Goal: Task Accomplishment & Management: Use online tool/utility

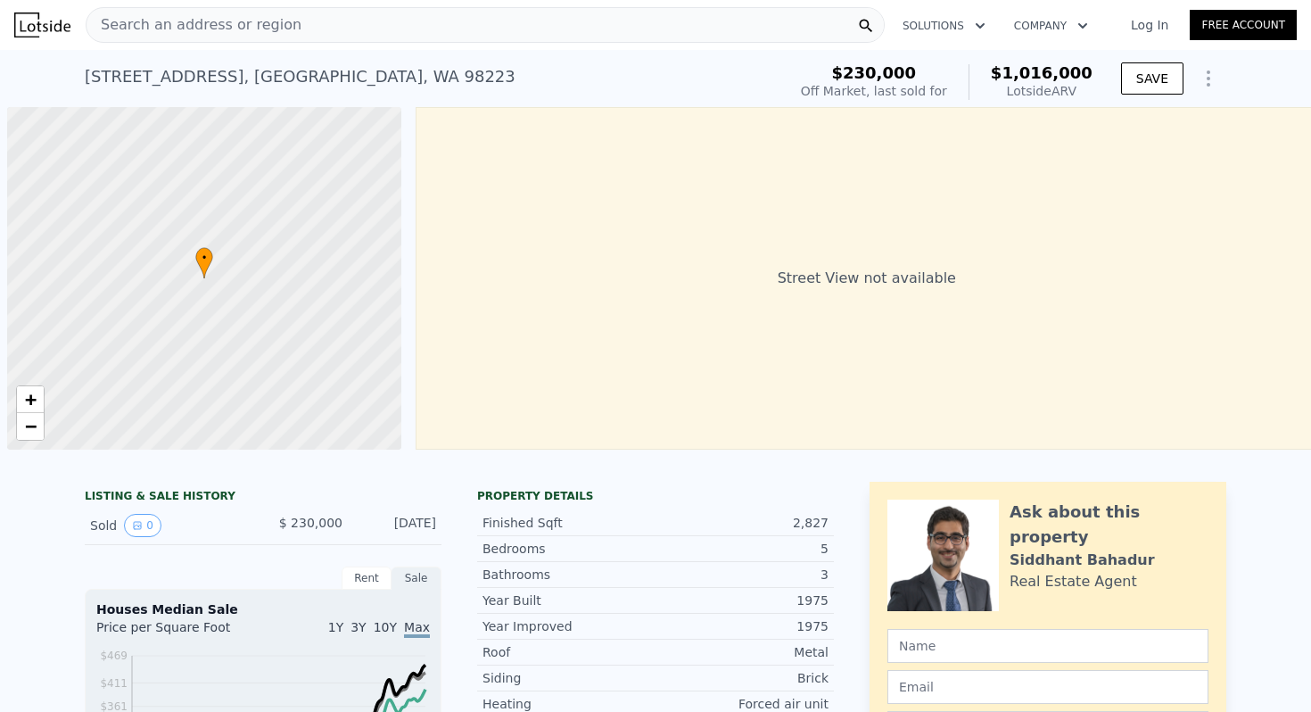
type input "$ 1,016,000"
type input "7"
type input "$ 0"
type input "$ 688,860"
click at [222, 26] on span "Search an address or region" at bounding box center [193, 24] width 215 height 21
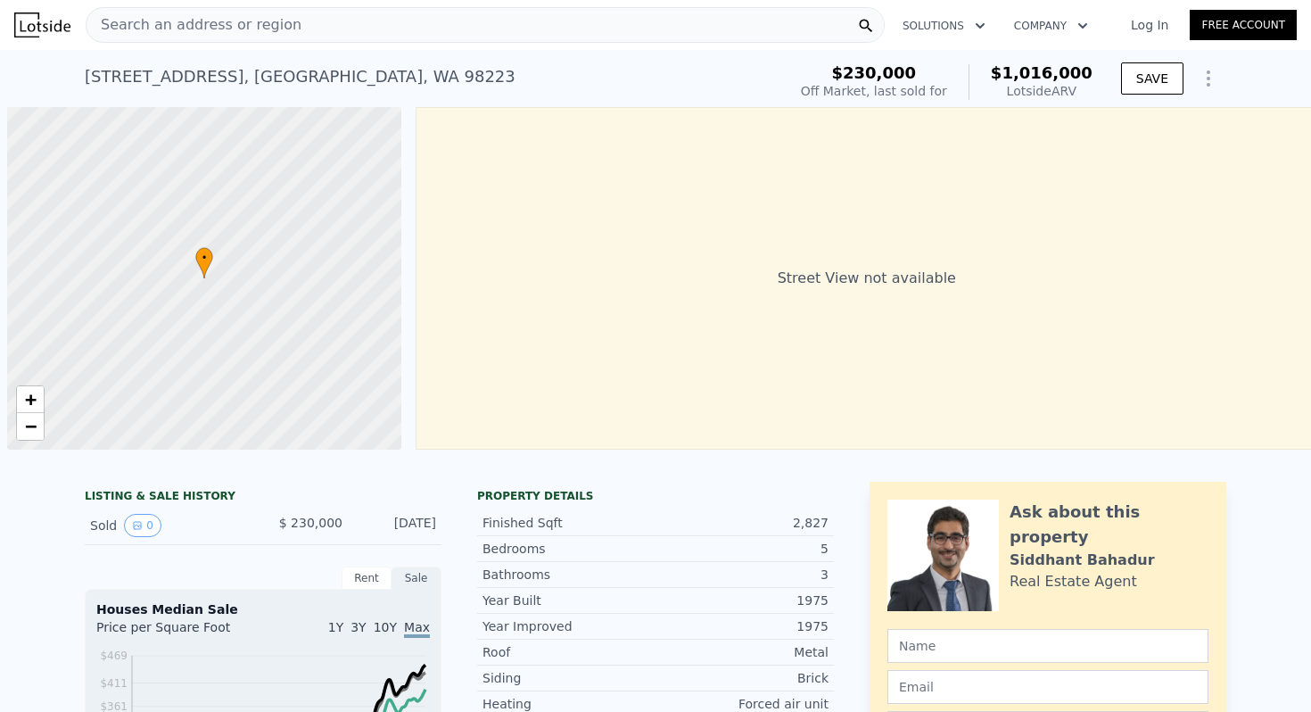
scroll to position [0, 842]
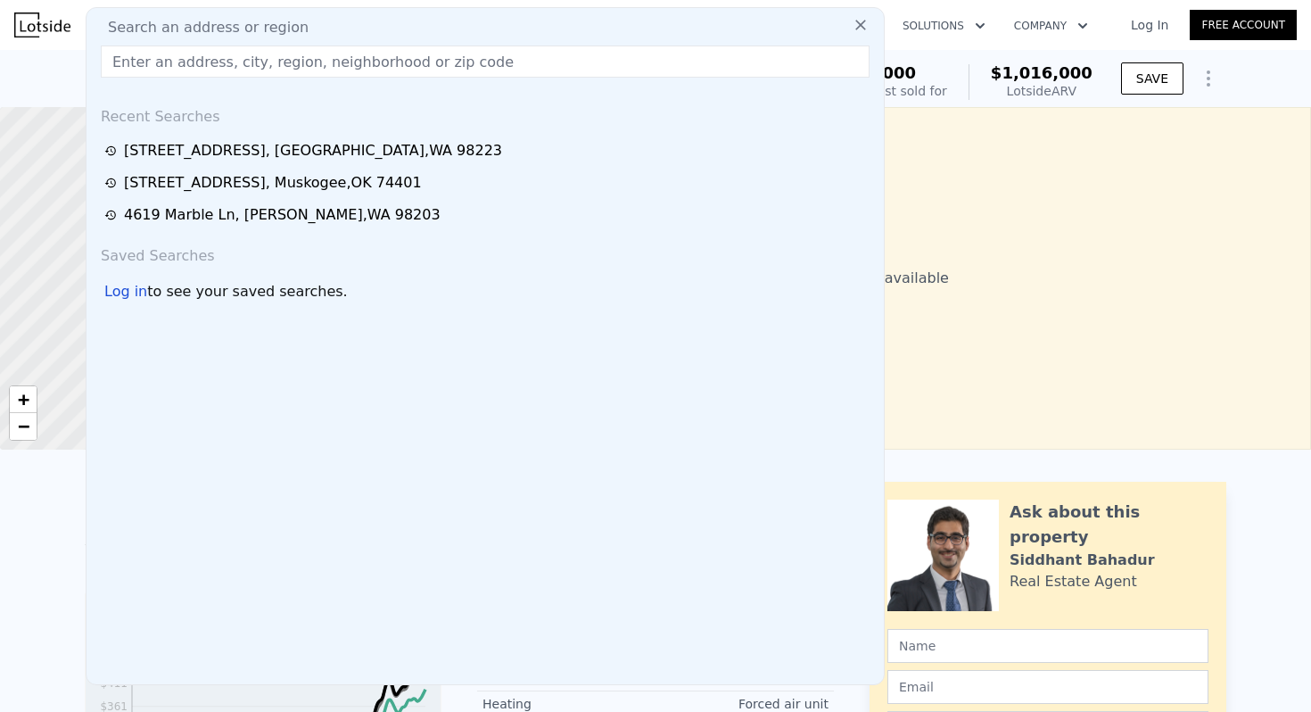
click at [210, 57] on input "text" at bounding box center [485, 61] width 769 height 32
type input "2"
click at [395, 61] on input "text" at bounding box center [485, 61] width 769 height 32
paste input "[STREET_ADDRESS]"
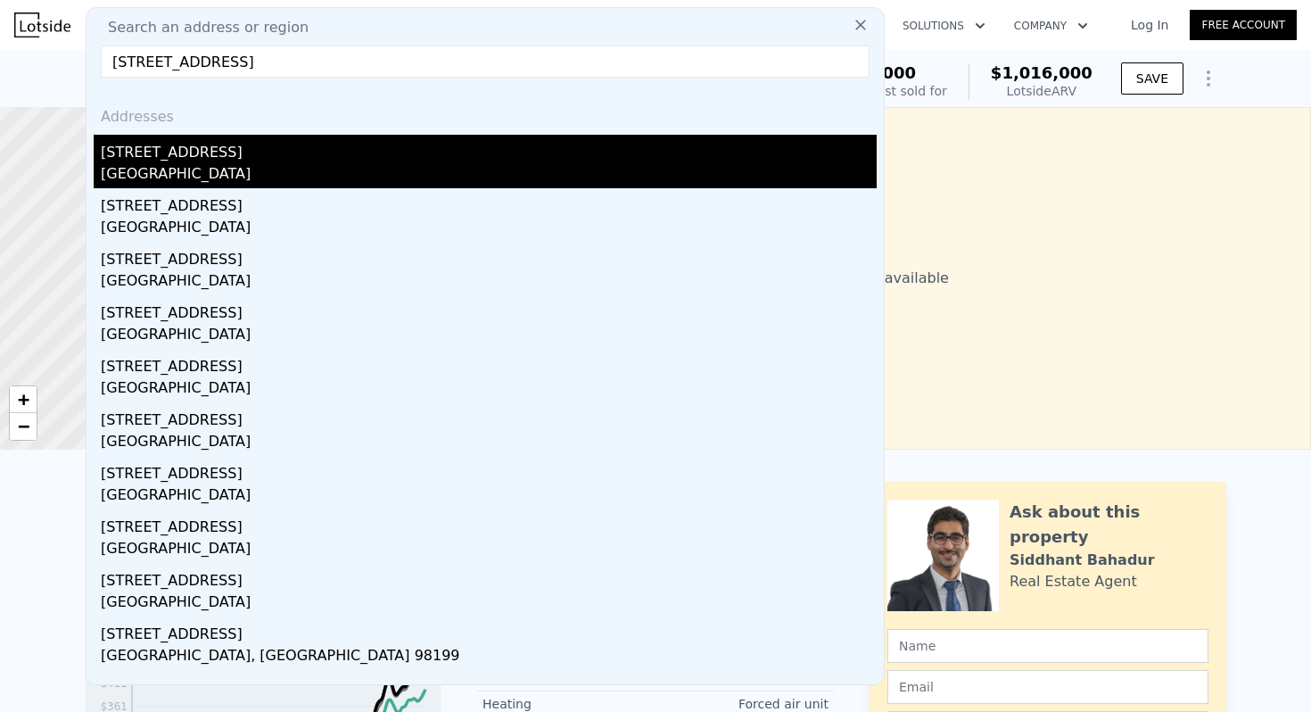
type input "[STREET_ADDRESS]"
click at [275, 167] on div "[GEOGRAPHIC_DATA]" at bounding box center [489, 175] width 776 height 25
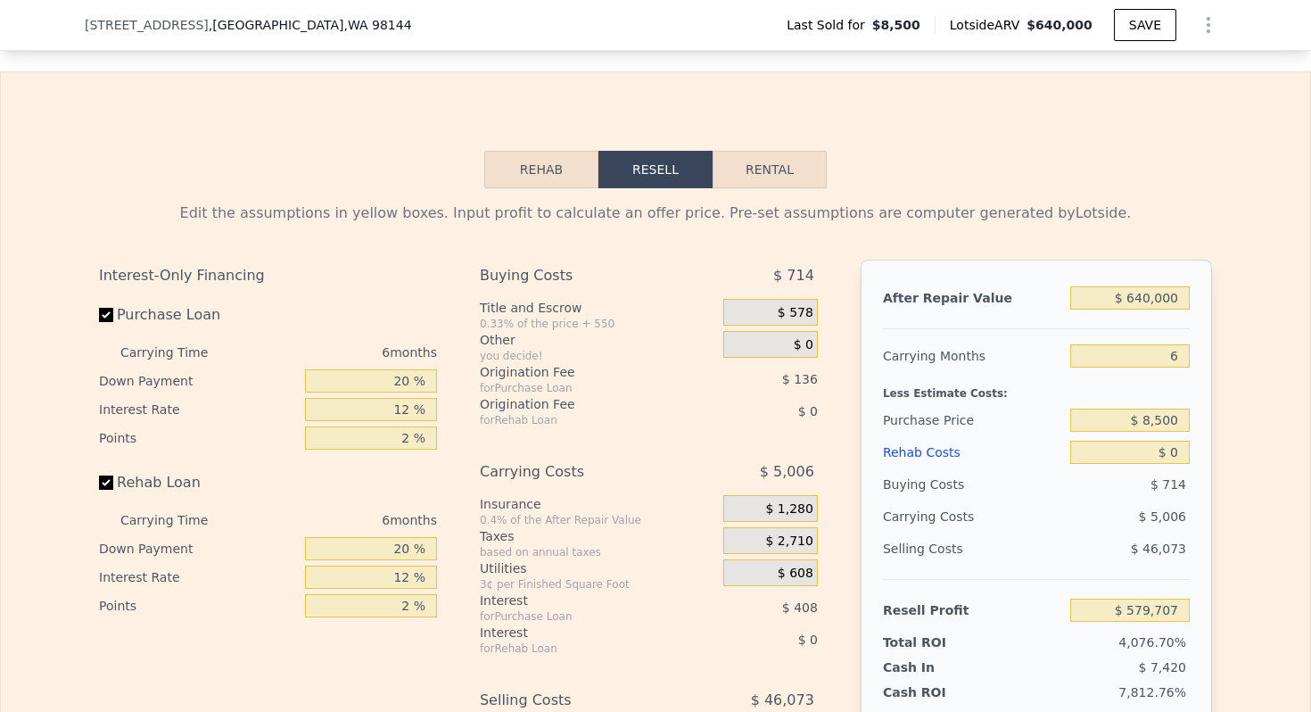
scroll to position [2548, 0]
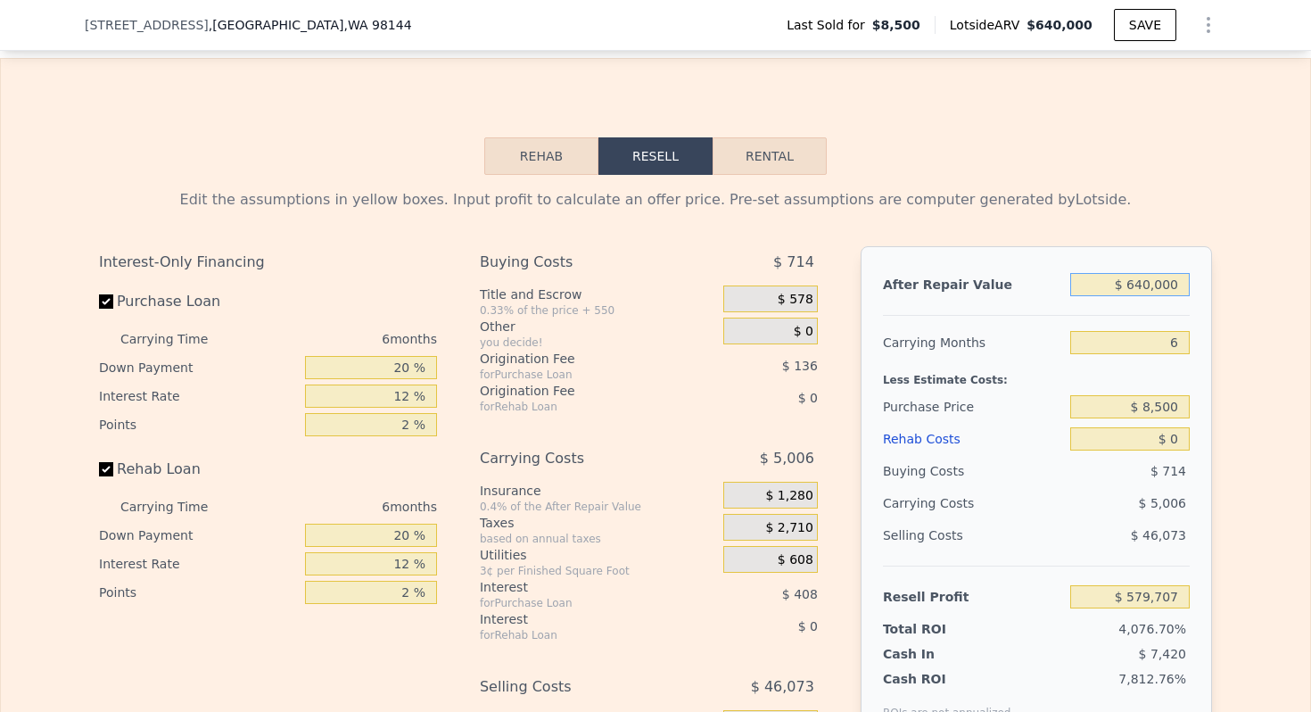
click at [1155, 284] on input "$ 640,000" at bounding box center [1129, 284] width 119 height 23
type input "$ 67"
type input "-$ 13,428"
type input "$ 675"
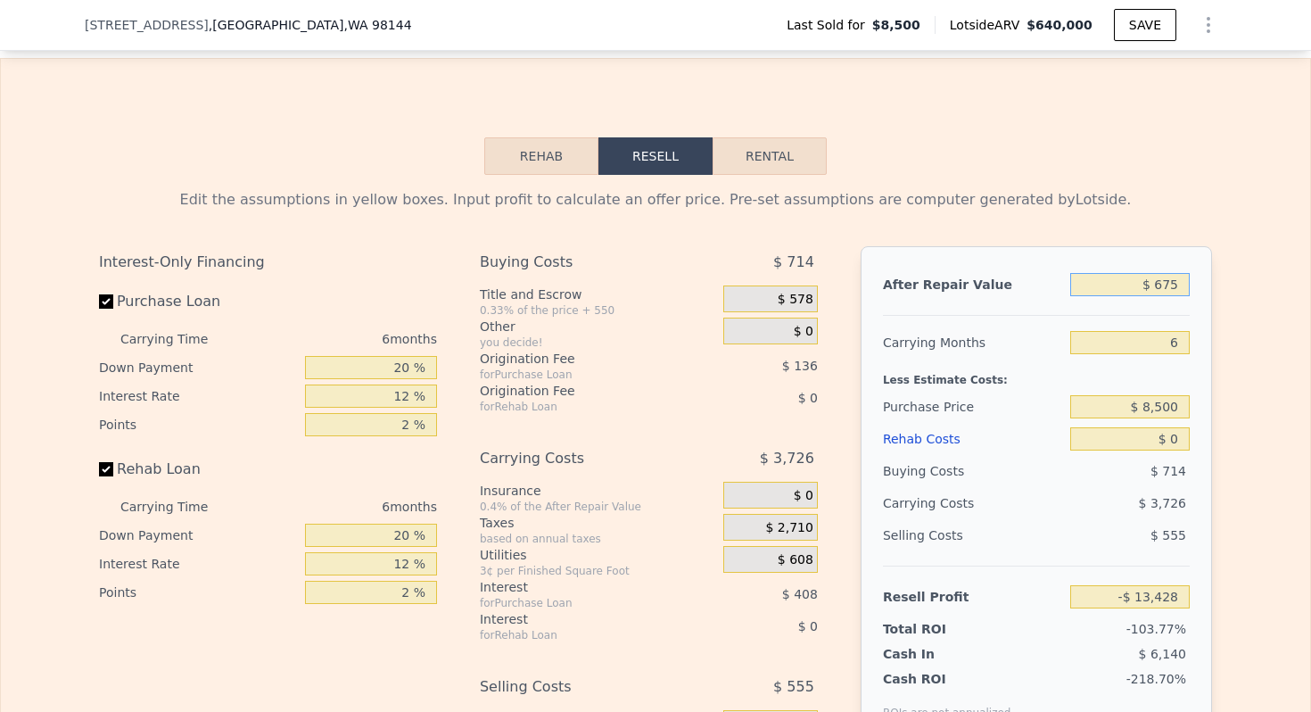
type input "-$ 12,864"
type input "$ 6,750"
type input "-$ 7,234"
type input "$ 67,500"
type input "$ 49,072"
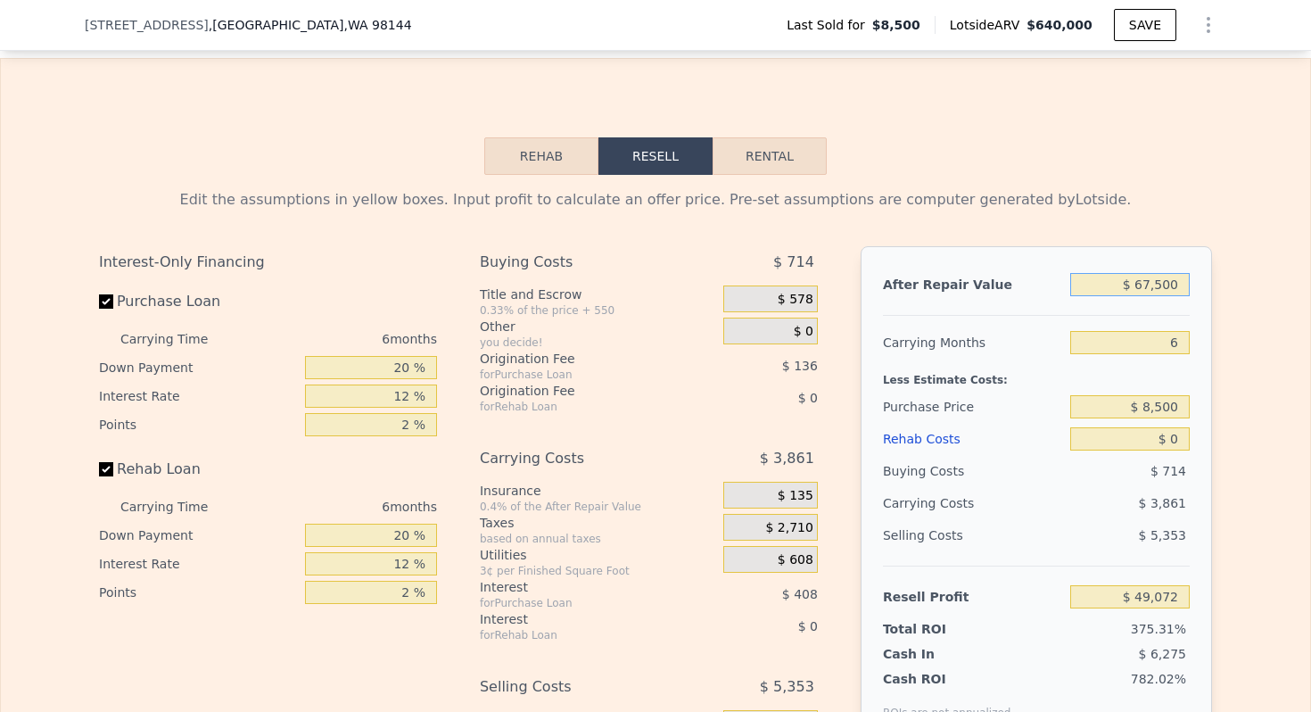
type input "$ 675,000"
type input "$ 612,147"
type input "$ 675,000"
click at [1173, 347] on input "6" at bounding box center [1129, 342] width 119 height 23
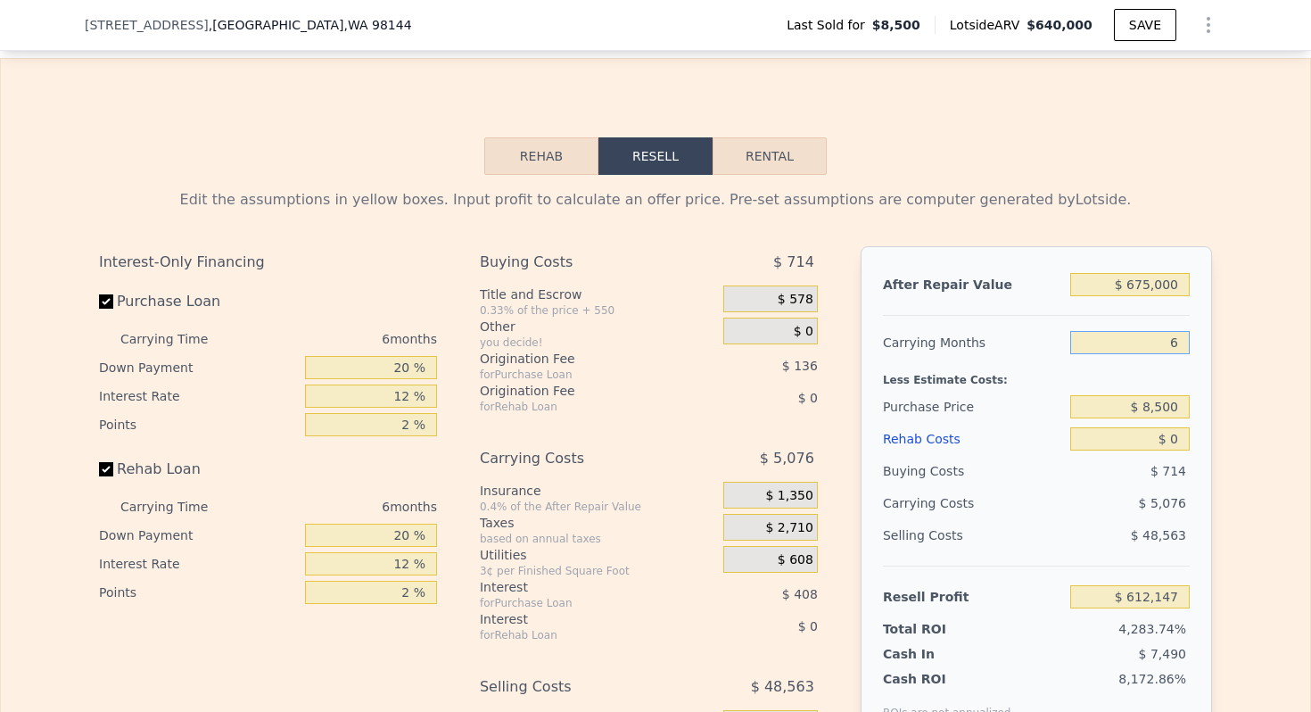
click at [1173, 347] on input "6" at bounding box center [1129, 342] width 119 height 23
type input "4"
type input "$ 613,840"
type input "4"
click at [387, 370] on input "20 %" at bounding box center [371, 367] width 132 height 23
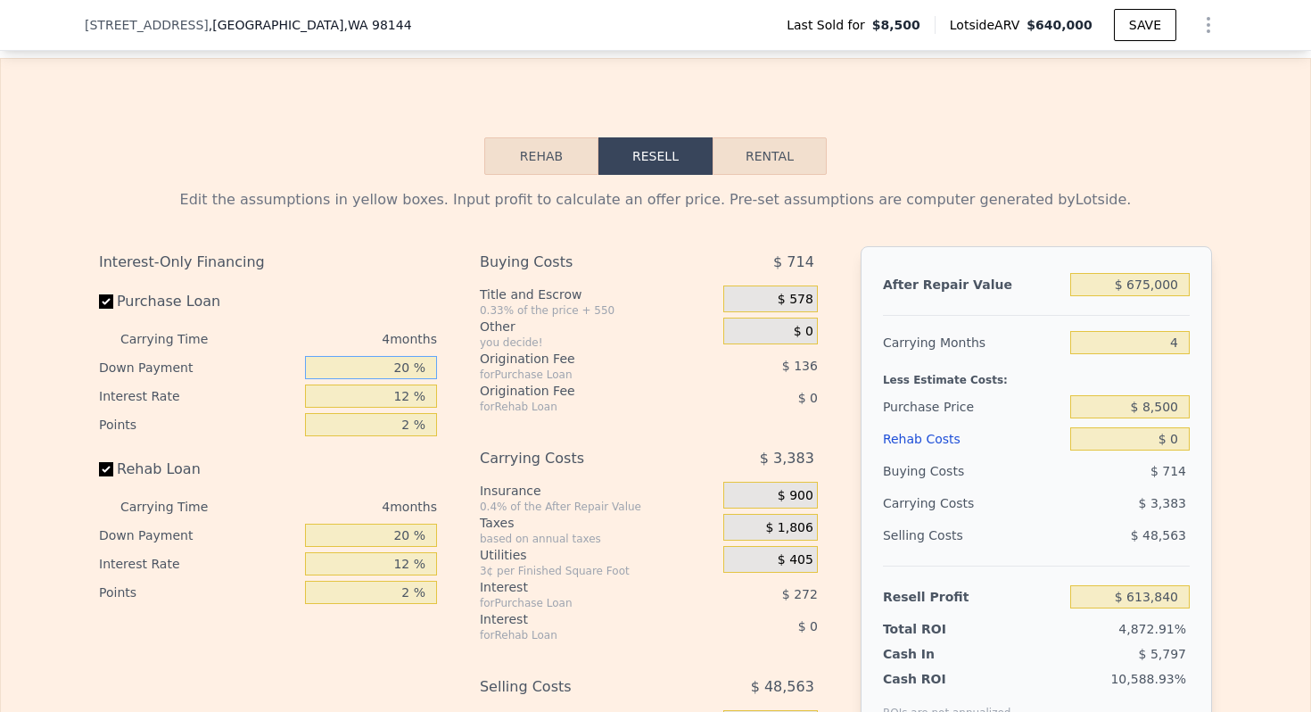
click at [387, 370] on input "20 %" at bounding box center [371, 367] width 132 height 23
type input "10 %"
type input "$ 613,787"
type input "10 %"
click at [390, 391] on input "12 %" at bounding box center [371, 395] width 132 height 23
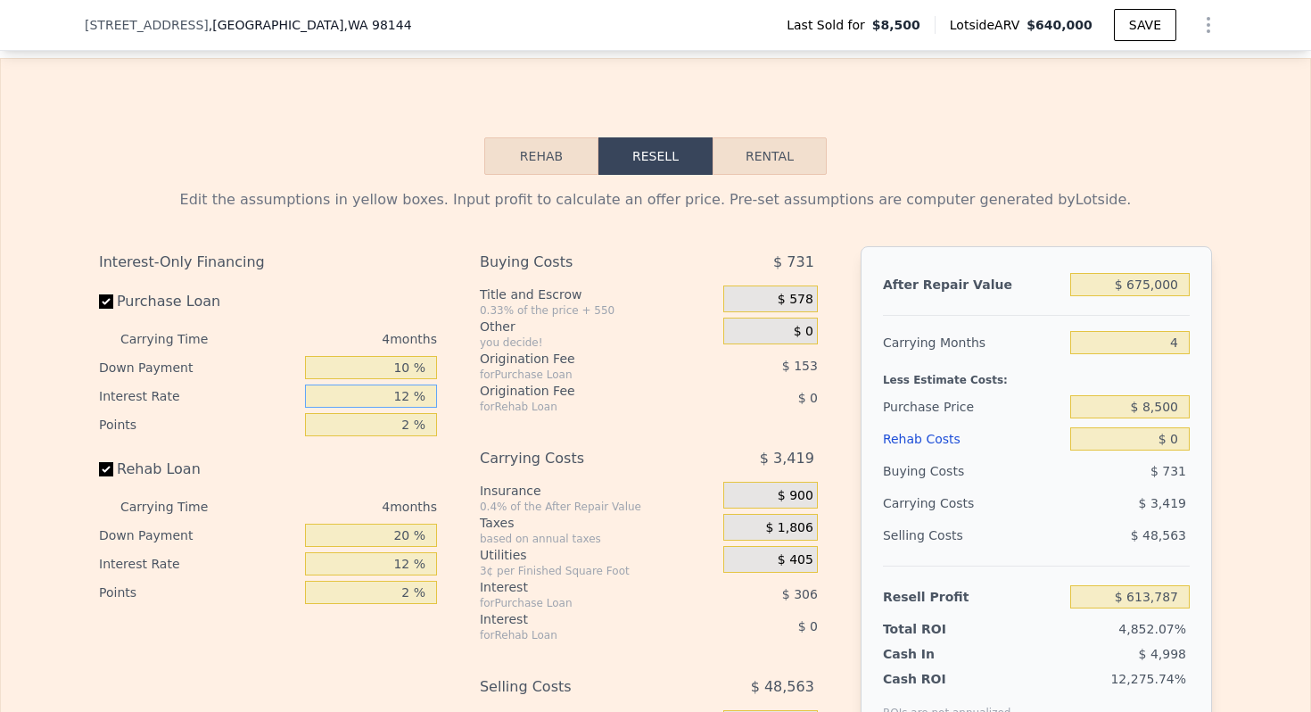
click at [390, 391] on input "12 %" at bounding box center [371, 395] width 132 height 23
type input "10 %"
type input "$ 613,839"
type input "10 %"
click at [395, 422] on input "2 %" at bounding box center [371, 424] width 132 height 23
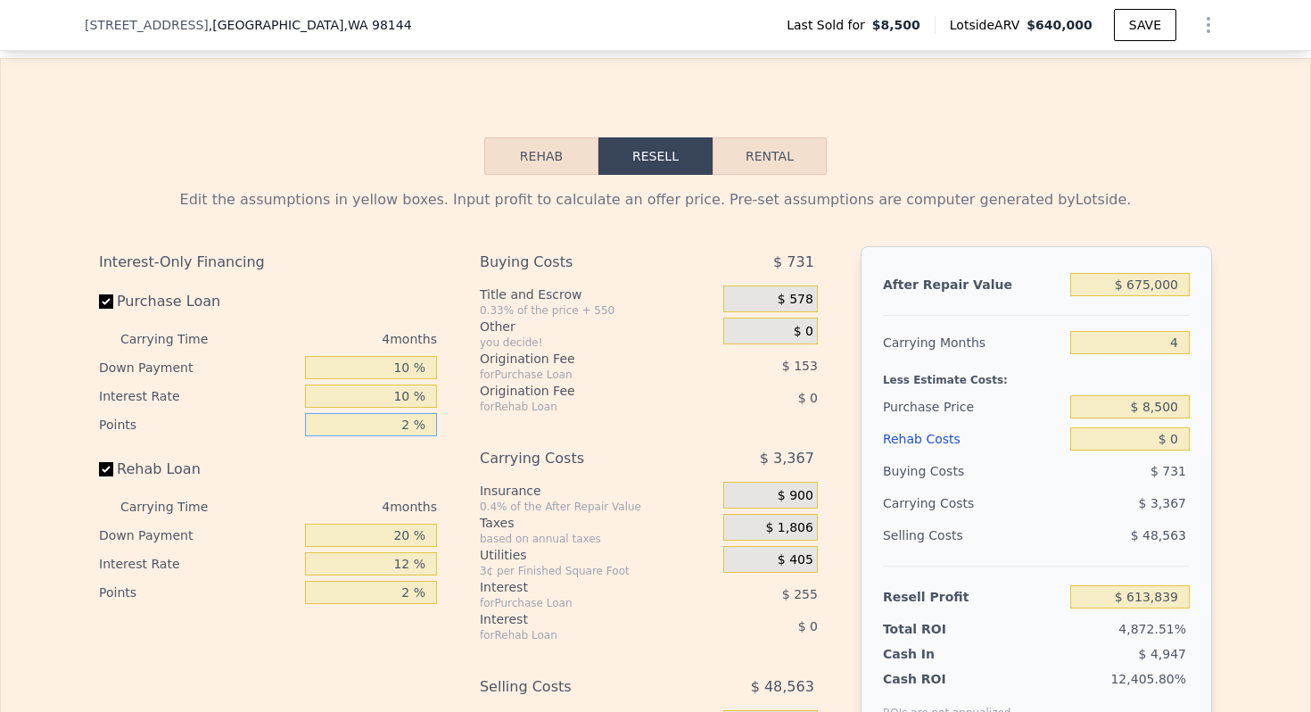
click at [395, 422] on input "2 %" at bounding box center [371, 424] width 132 height 23
type input "1 %"
type input "$ 613,915"
type input "1 %"
click at [395, 530] on input "20 %" at bounding box center [371, 534] width 132 height 23
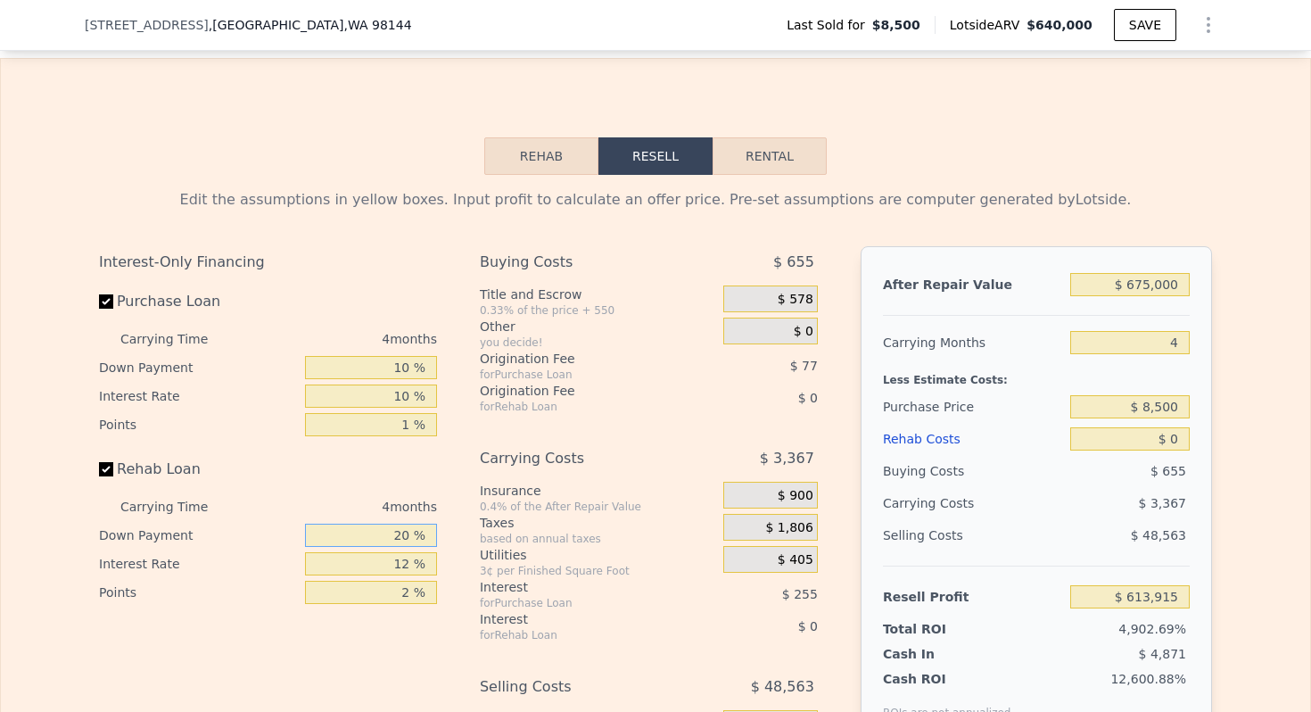
click at [395, 530] on input "20 %" at bounding box center [371, 534] width 132 height 23
type input "10 %"
click at [403, 562] on input "12 %" at bounding box center [371, 563] width 132 height 23
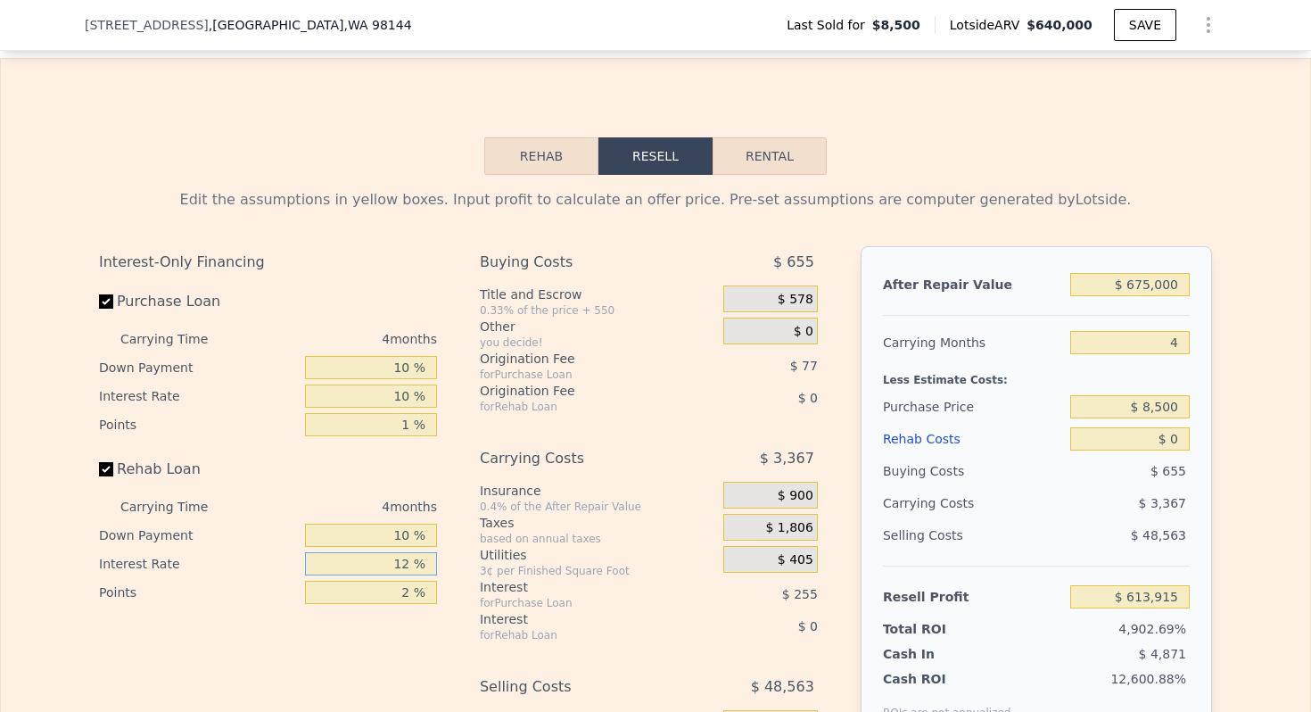
click at [403, 562] on input "12 %" at bounding box center [371, 563] width 132 height 23
type input "10 %"
click at [401, 588] on input "2 %" at bounding box center [371, 591] width 132 height 23
type input "1 %"
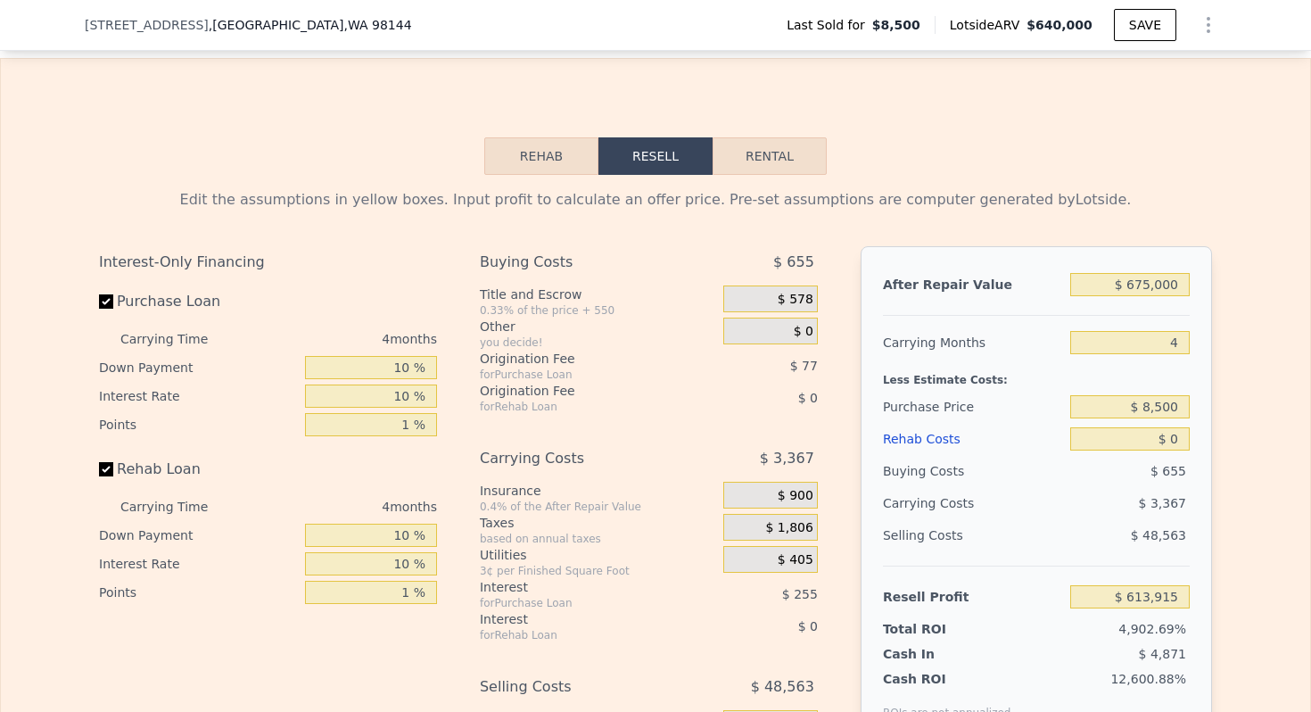
click at [539, 608] on div "for Purchase Loan" at bounding box center [579, 603] width 199 height 14
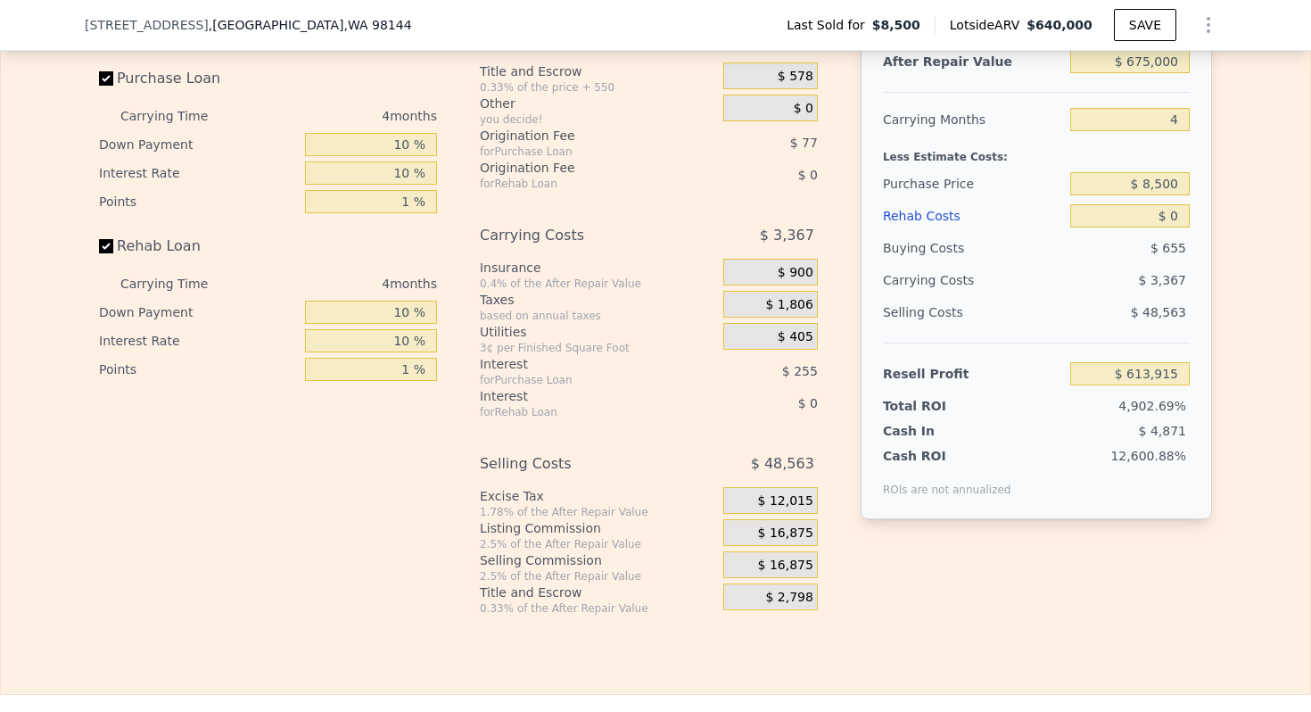
scroll to position [2868, 0]
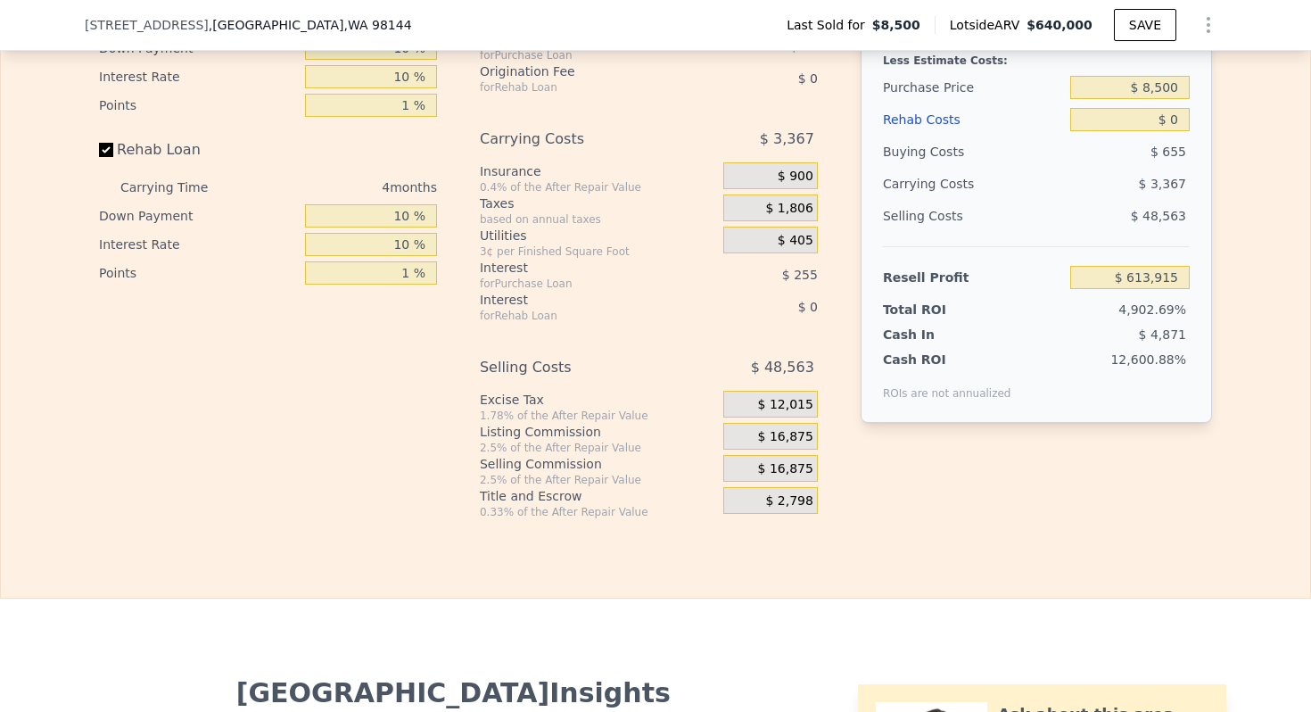
click at [789, 440] on span "$ 16,875" at bounding box center [785, 437] width 55 height 16
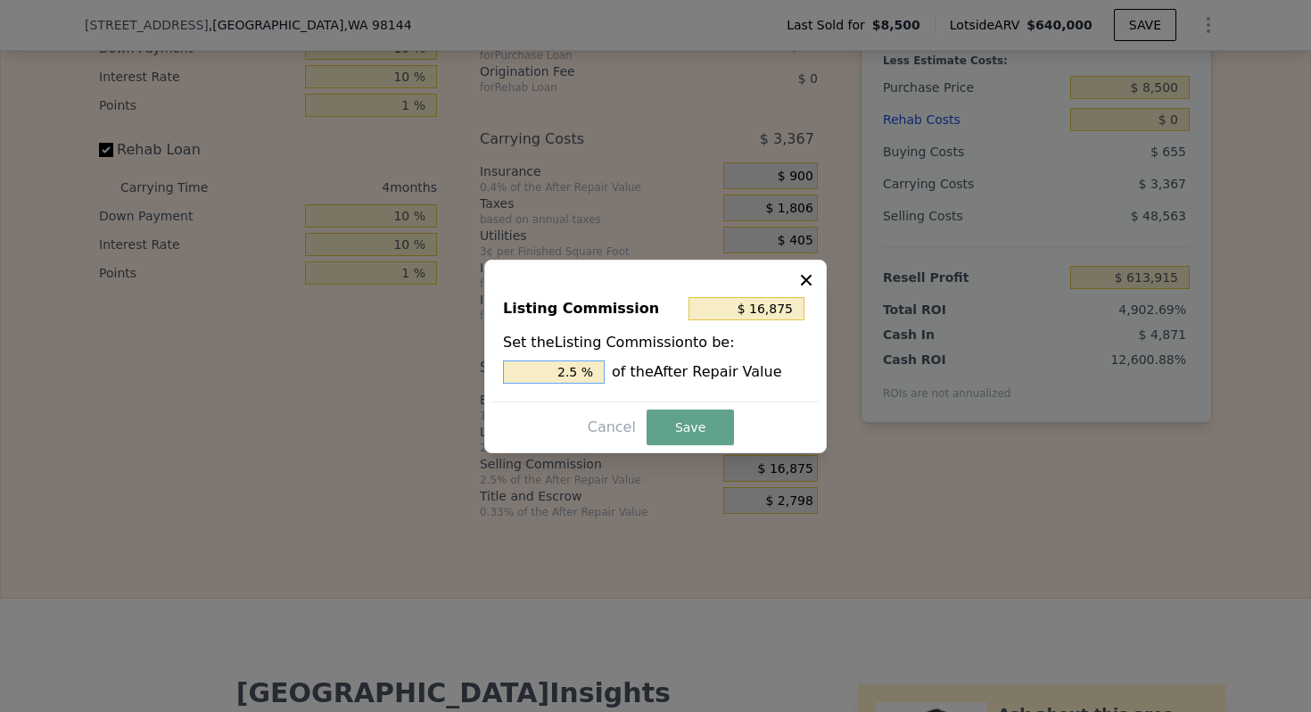
click at [560, 369] on input "2.5 %" at bounding box center [554, 371] width 102 height 23
type input "$ 6,750"
type input "1. %"
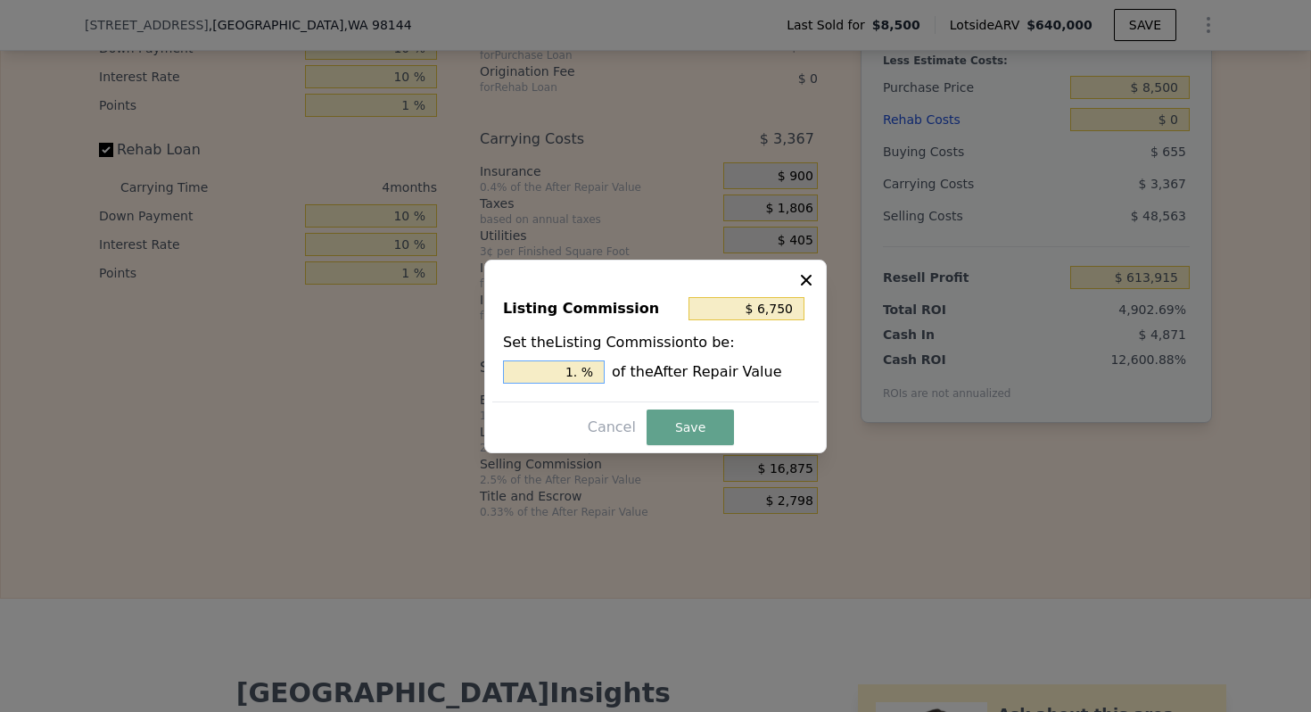
type input "$ 10,125"
type input "1.5 %"
click at [701, 416] on button "Save" at bounding box center [689, 427] width 87 height 36
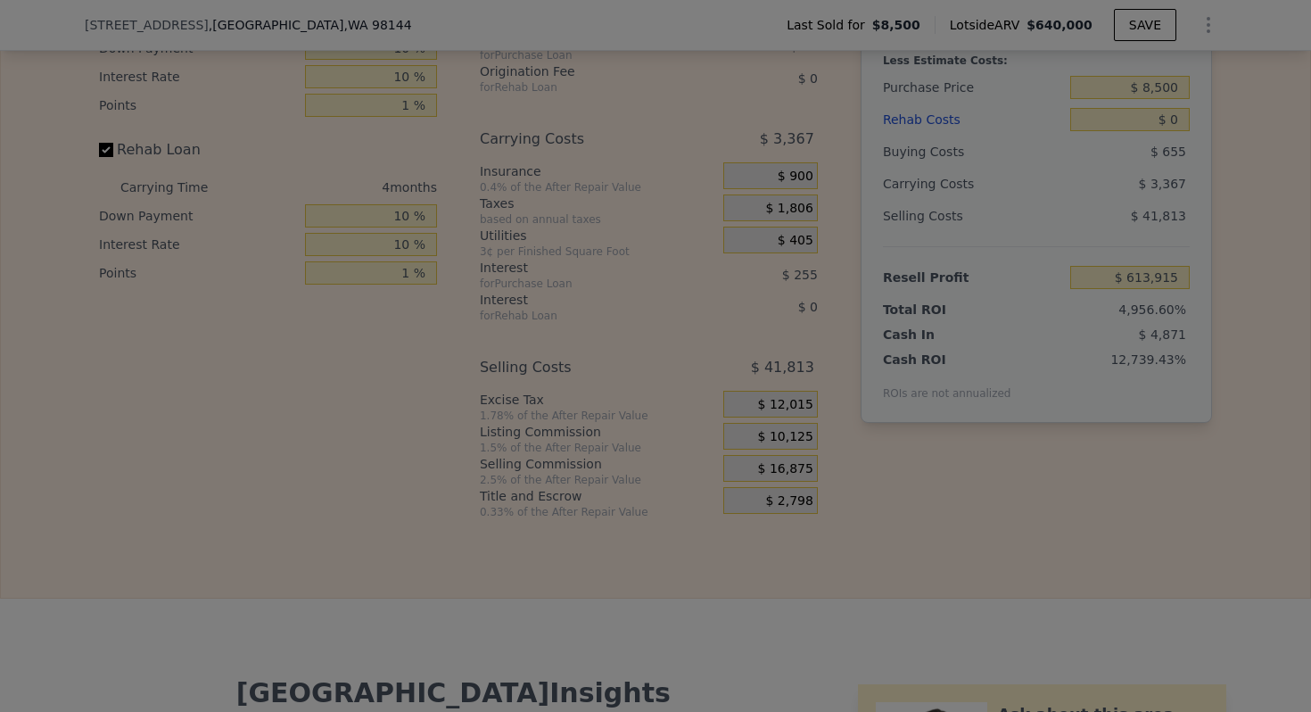
type input "$ 620,665"
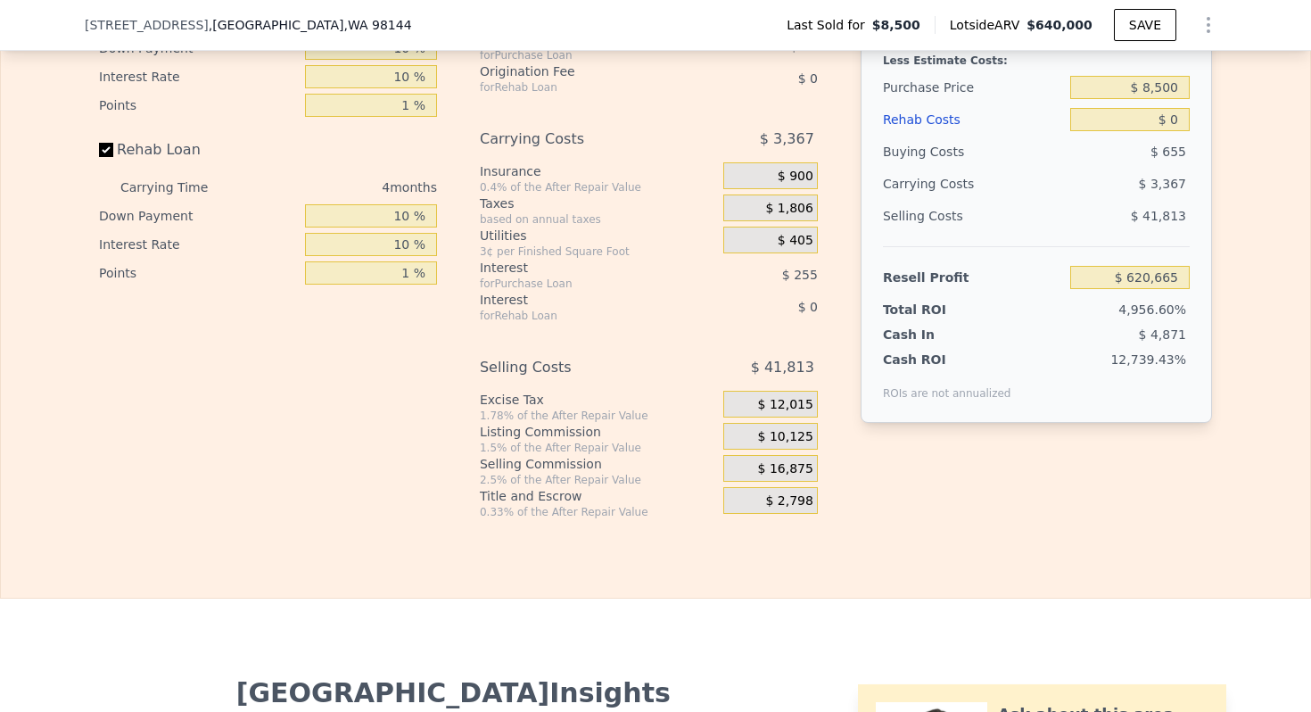
click at [789, 439] on span "$ 10,125" at bounding box center [785, 437] width 55 height 16
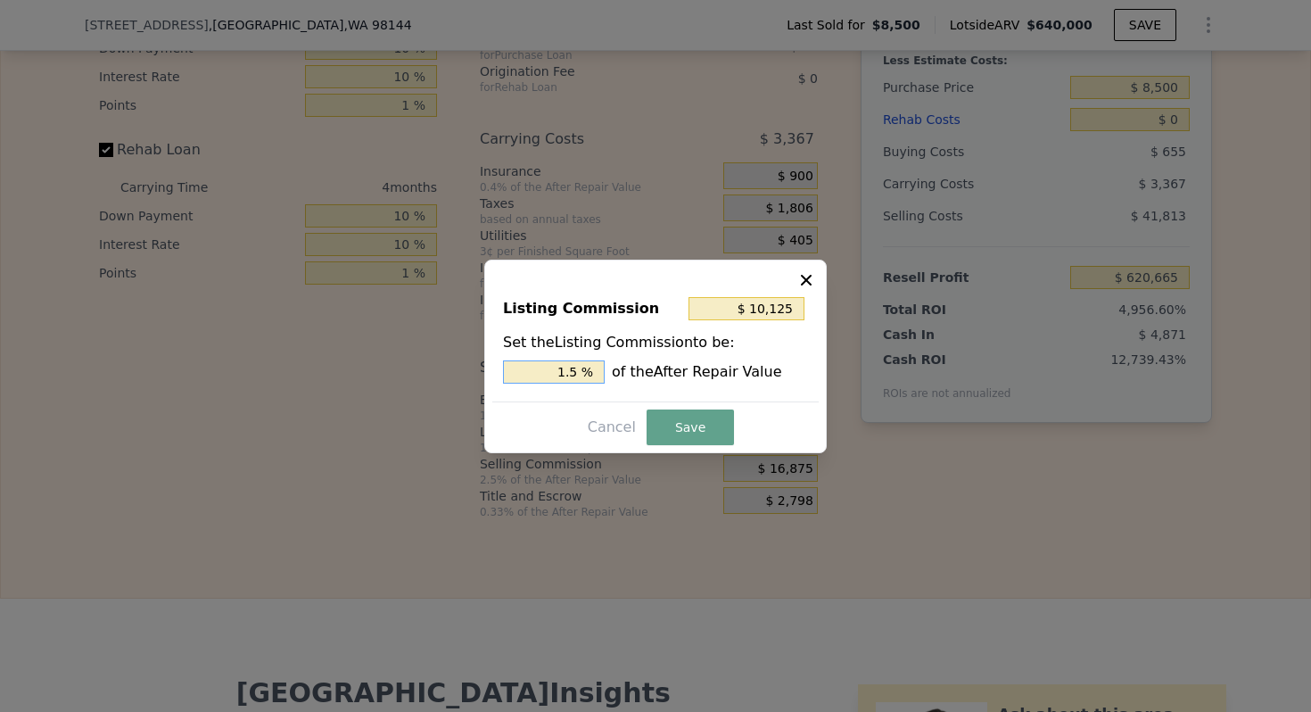
click at [569, 373] on input "1.5 %" at bounding box center [554, 371] width 102 height 23
type input "$ 13,500"
type input "2 %"
click at [686, 416] on button "Save" at bounding box center [689, 427] width 87 height 36
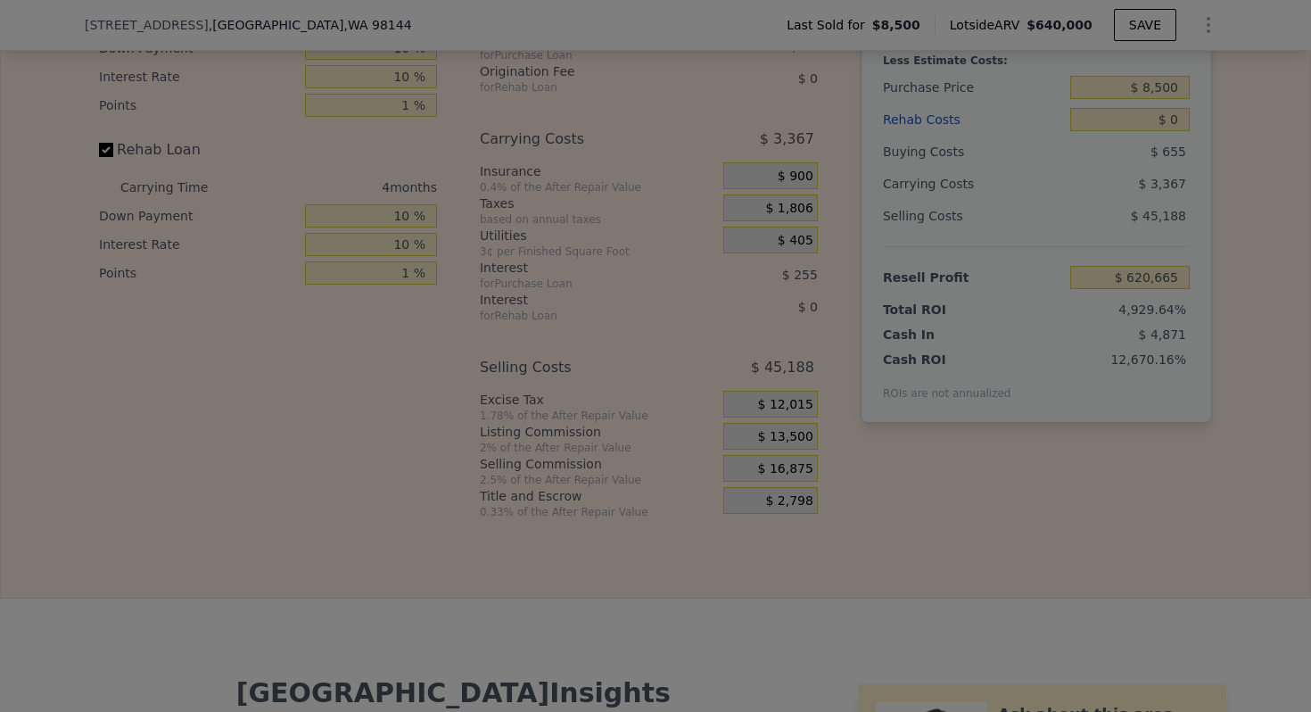
type input "$ 617,290"
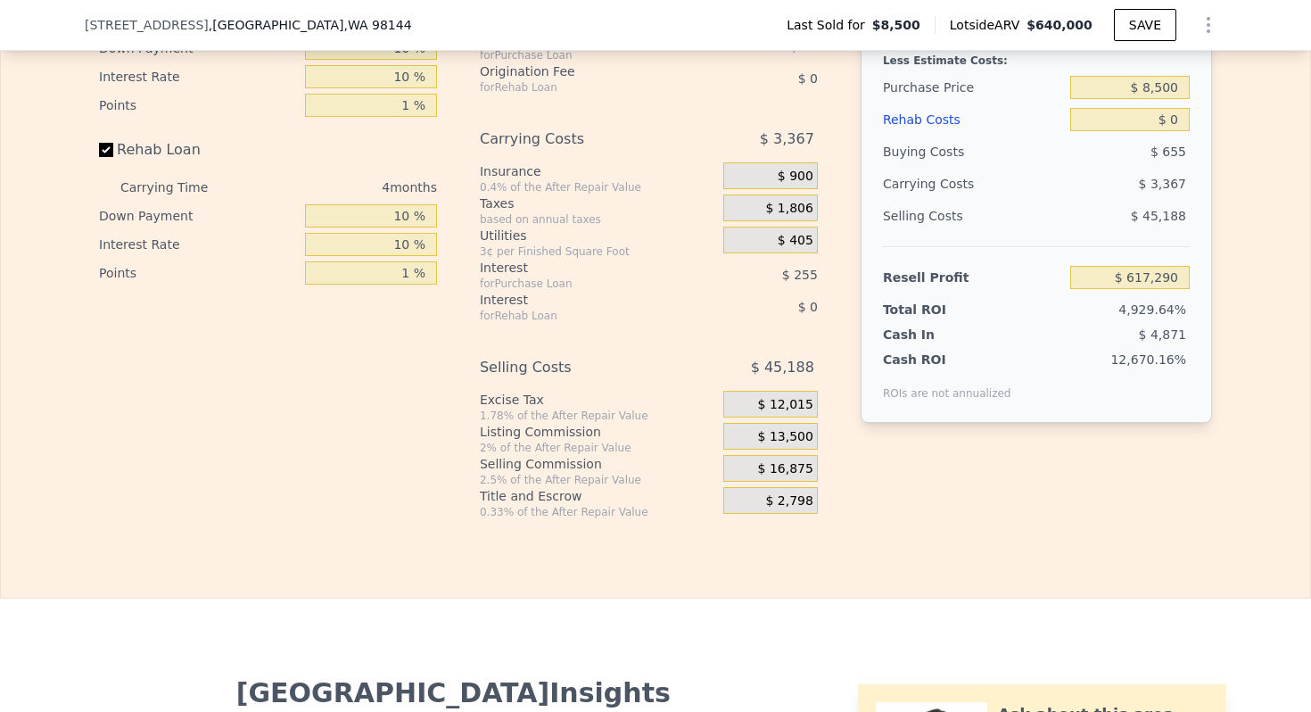
scroll to position [2703, 0]
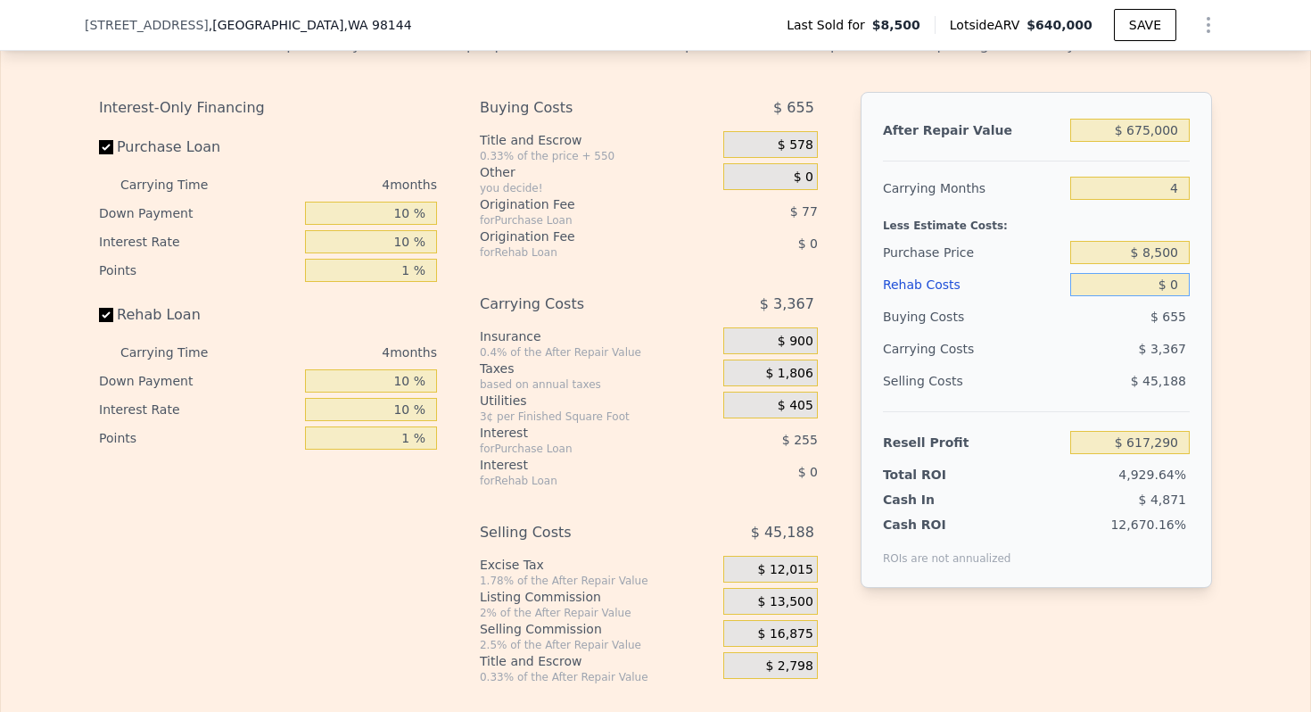
click at [1177, 286] on input "$ 0" at bounding box center [1129, 284] width 119 height 23
type input "$ 10"
type input "$ 617,280"
type input "$ 100"
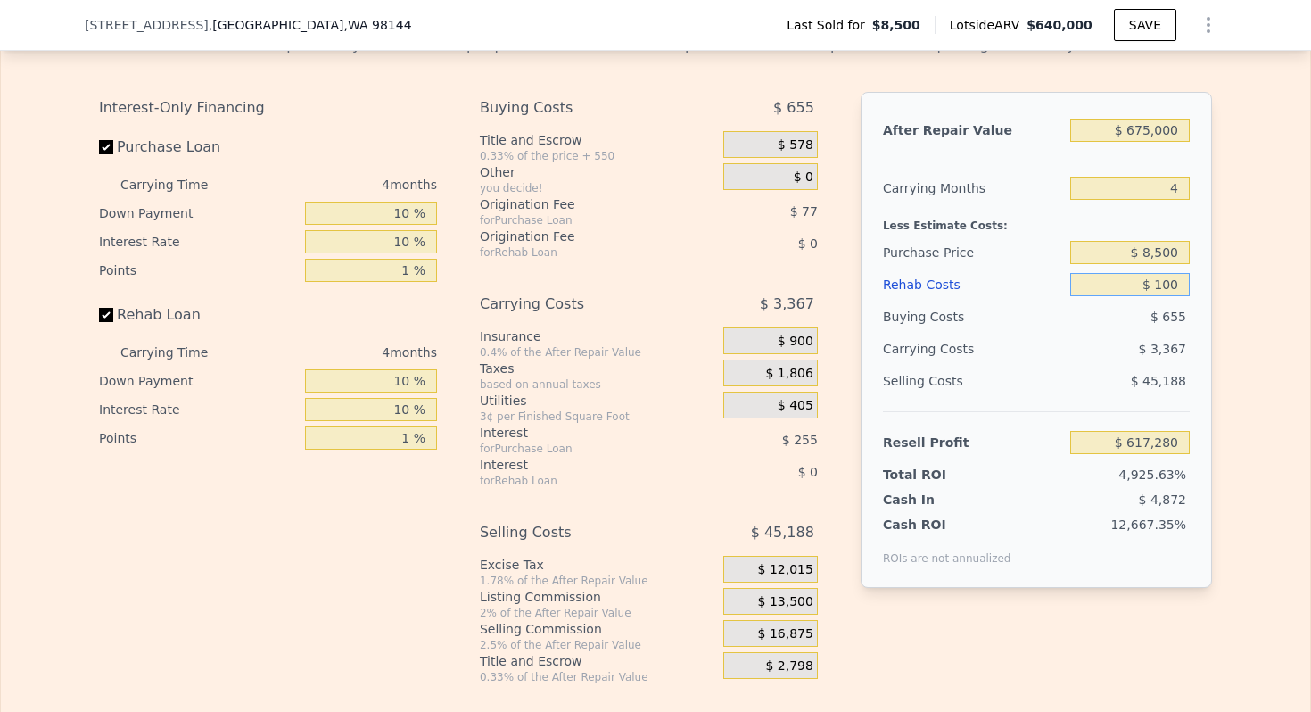
type input "$ 617,185"
type input "$ 1,000"
type input "$ 616,249"
type input "$ 10,000"
type input "$ 606,900"
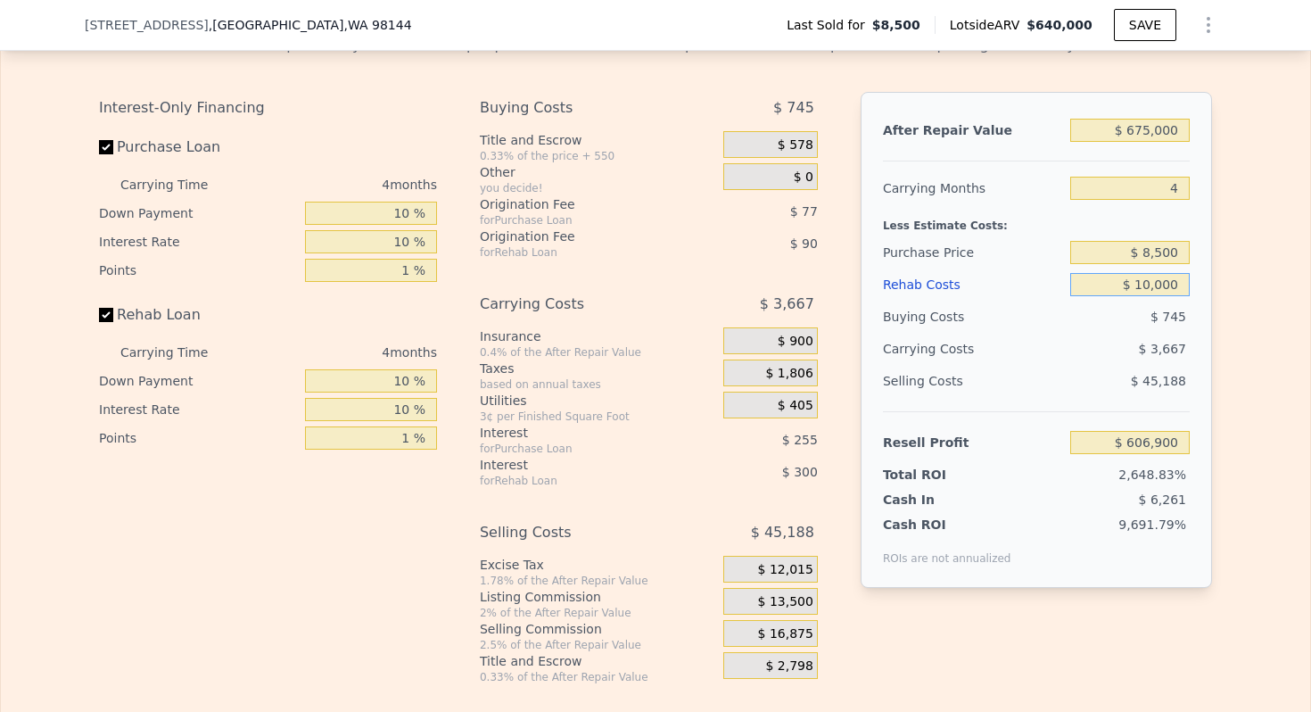
type input "$ 100,000"
type input "$ 513,390"
type input "$ 100,000"
click at [1152, 252] on input "$ 8,500" at bounding box center [1129, 252] width 119 height 23
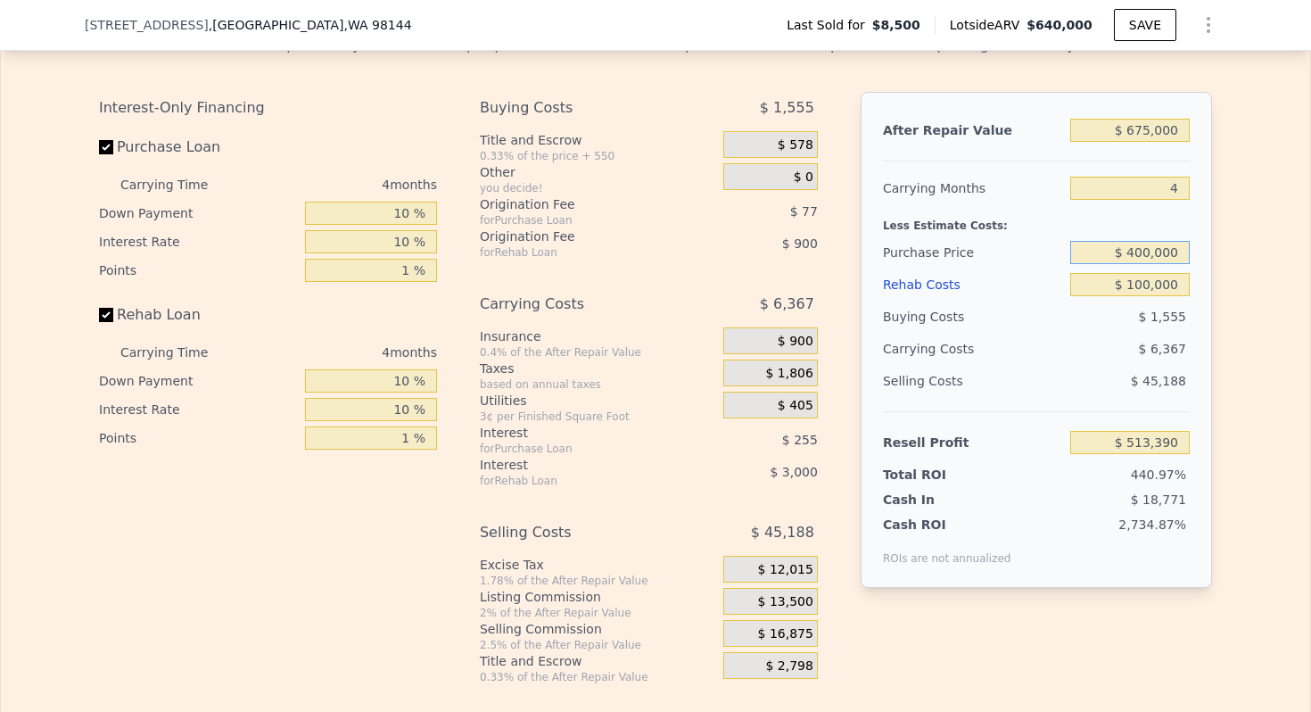
type input "$ 400,000"
click at [940, 202] on div "Carrying Months" at bounding box center [973, 188] width 180 height 32
type input "$ 105,319"
click at [1173, 191] on input "4" at bounding box center [1129, 188] width 119 height 23
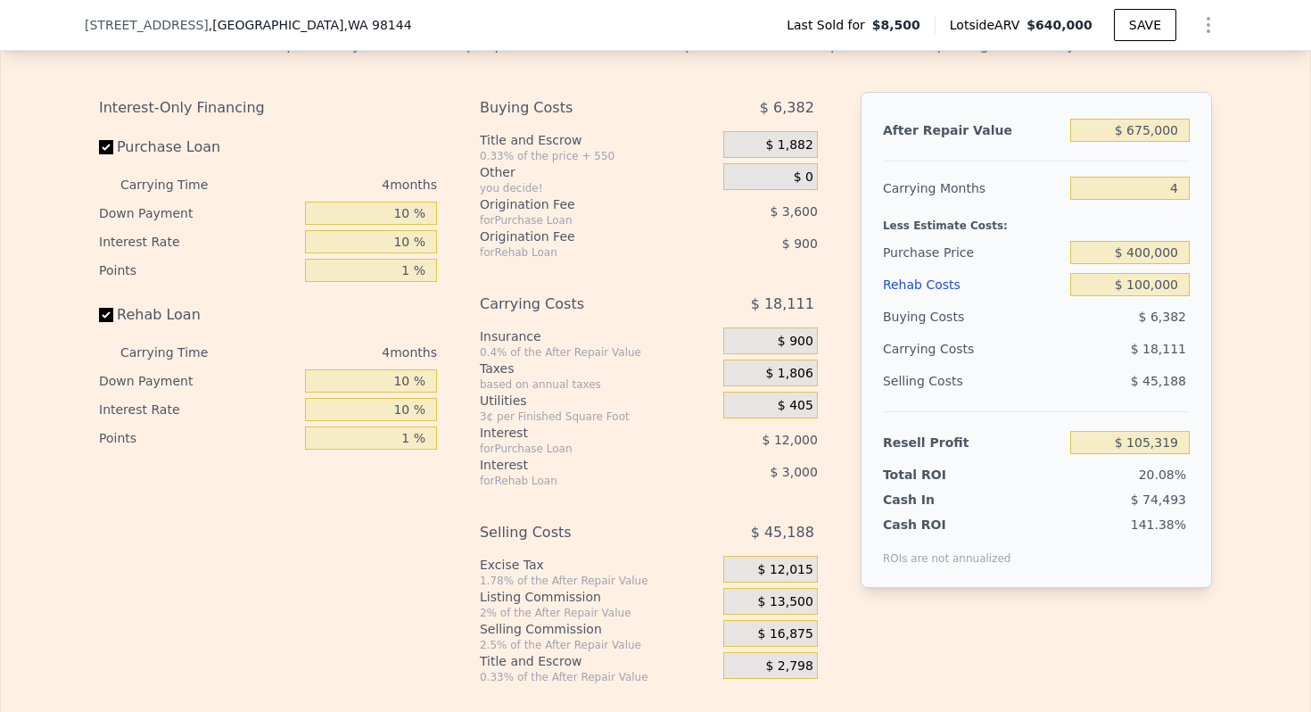
click at [919, 200] on div "Carrying Months" at bounding box center [973, 188] width 180 height 32
type input "$ 640,000"
type input "6"
type input "$ 0"
type input "$ 579,707"
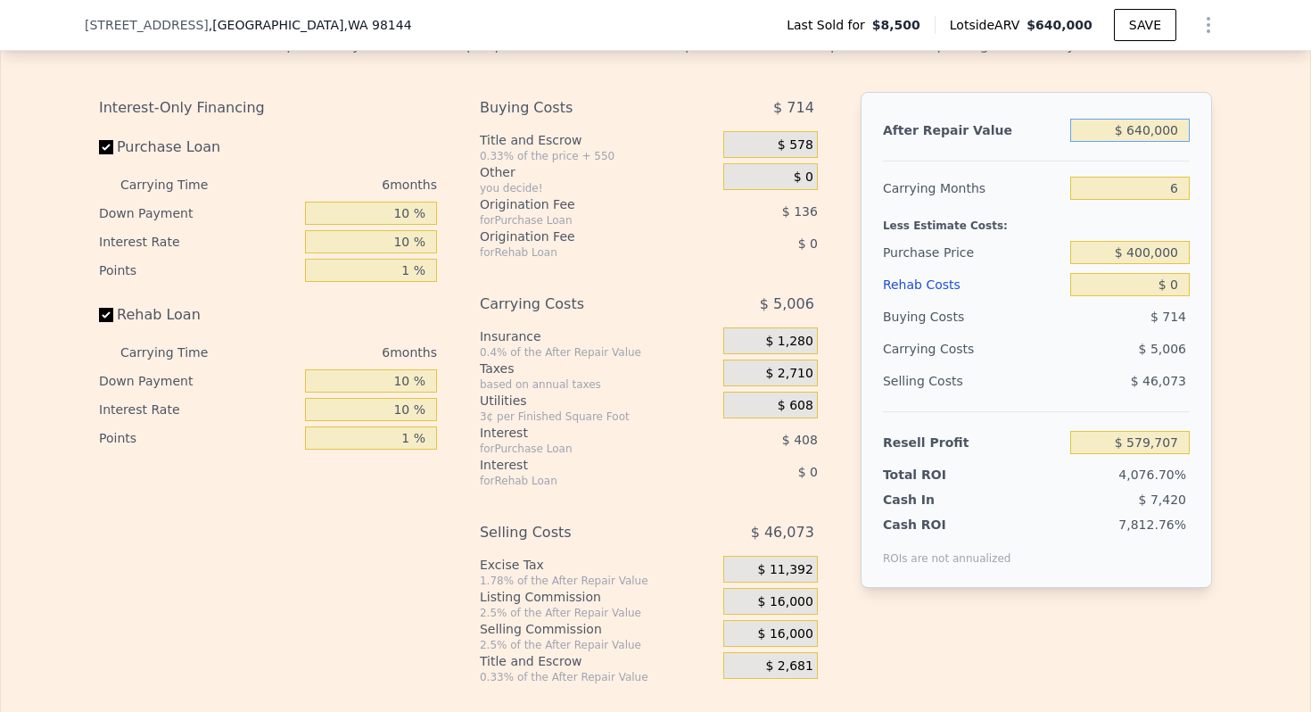
click at [1148, 136] on input "$ 640,000" at bounding box center [1129, 130] width 119 height 23
type input "$ 6"
type input "-$ 13,484"
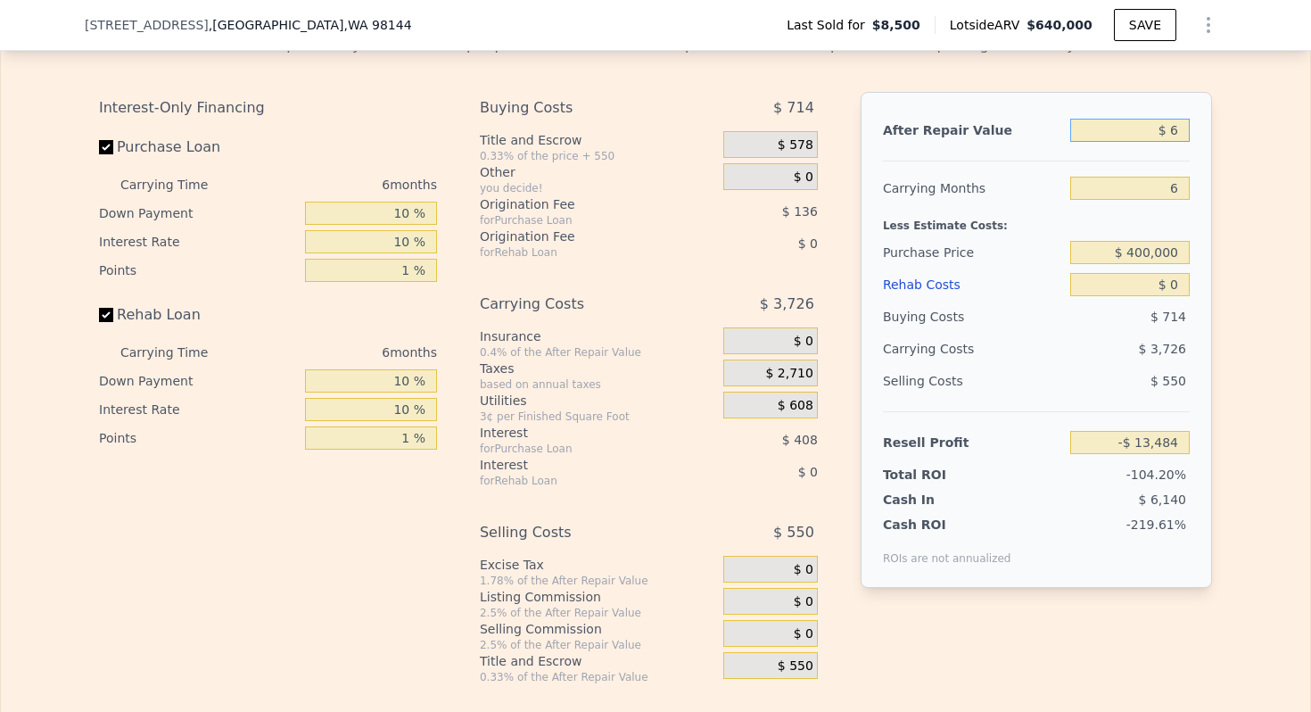
type input "$ 67"
type input "-$ 13,428"
type input "$ 675"
type input "-$ 12,864"
type input "$ 6,750"
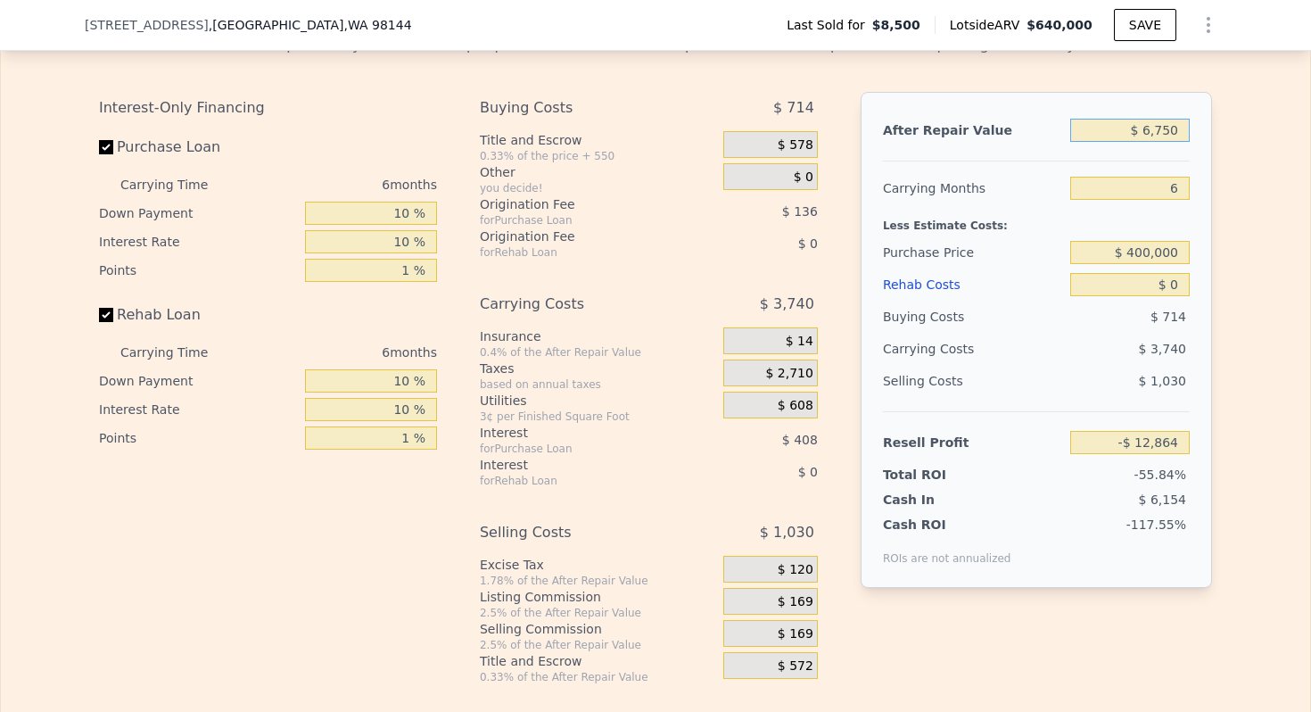
type input "-$ 7,234"
type input "$ 67,500"
type input "$ 49,072"
type input "$ 675,000"
type input "$ 612,147"
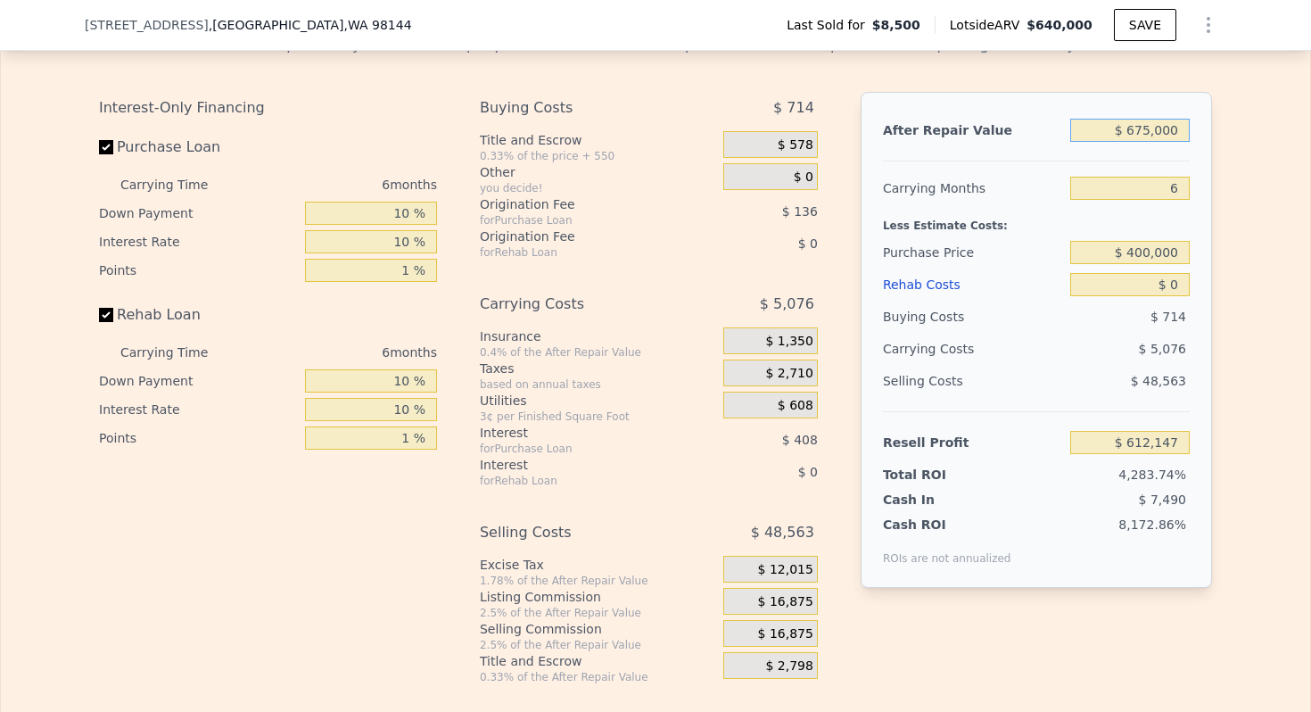
type input "$ 675,000"
click at [1180, 189] on input "6" at bounding box center [1129, 188] width 119 height 23
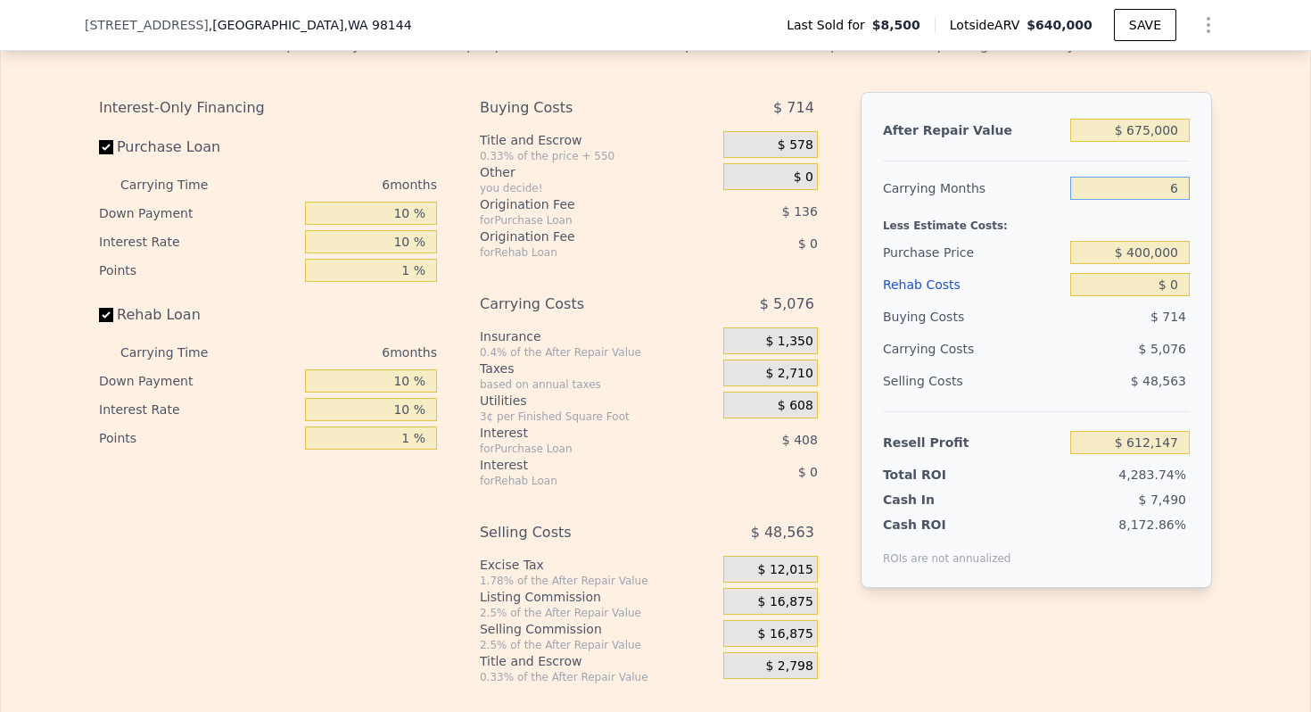
type input "4"
type input "$ 613,840"
type input "4"
click at [1173, 278] on input "$ 0" at bounding box center [1129, 284] width 119 height 23
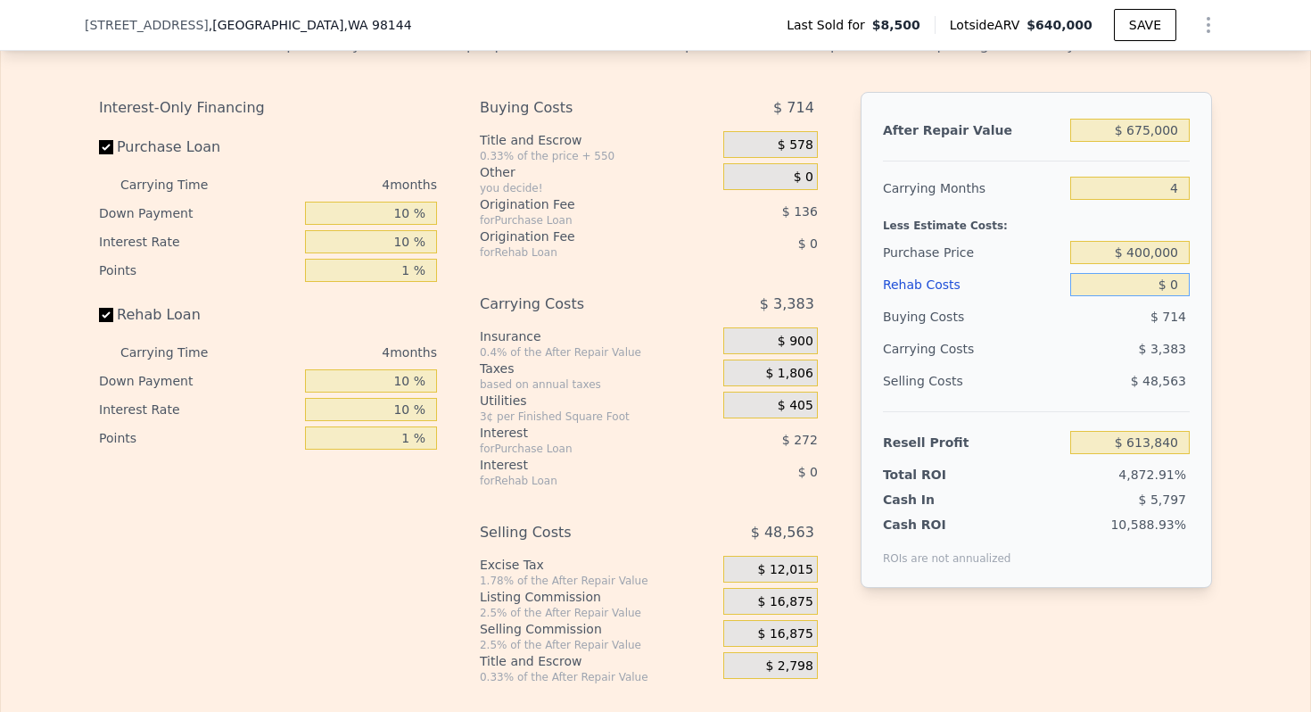
type input "$ 1"
type input "$ 613,839"
type input "$ 10"
type input "$ 613,830"
type input "$ 100"
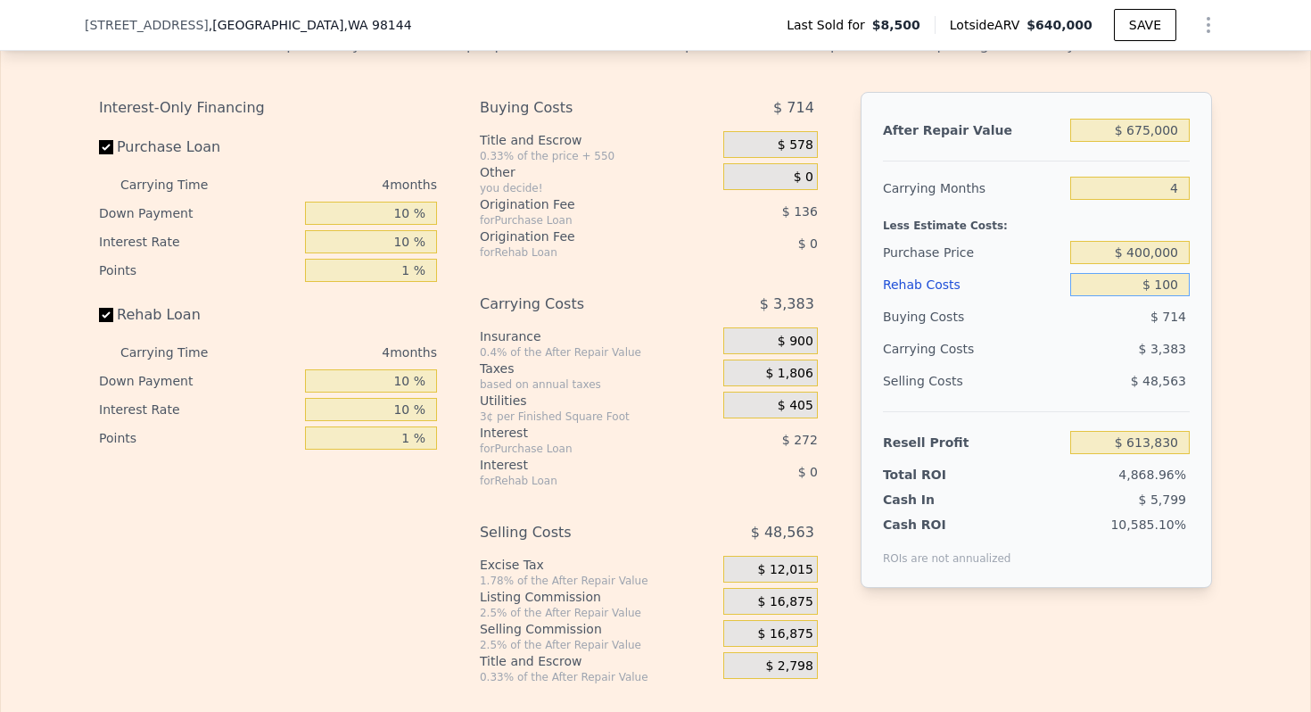
type input "$ 613,734"
type input "$ 1,000"
type input "$ 612,792"
type input "$ 10,000"
type input "$ 603,360"
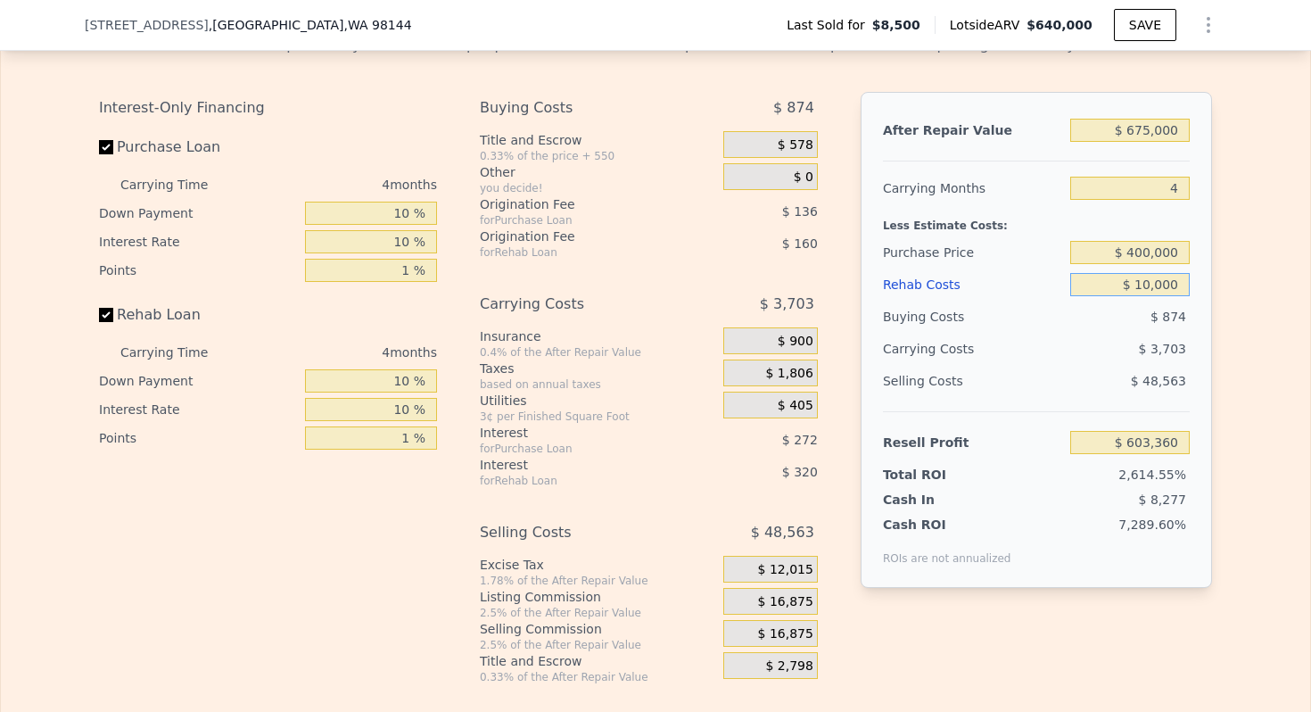
type input "$ 100,000"
type input "$ 509,040"
type input "$ 100,000"
click at [1147, 126] on input "$ 675,000" at bounding box center [1129, 130] width 119 height 23
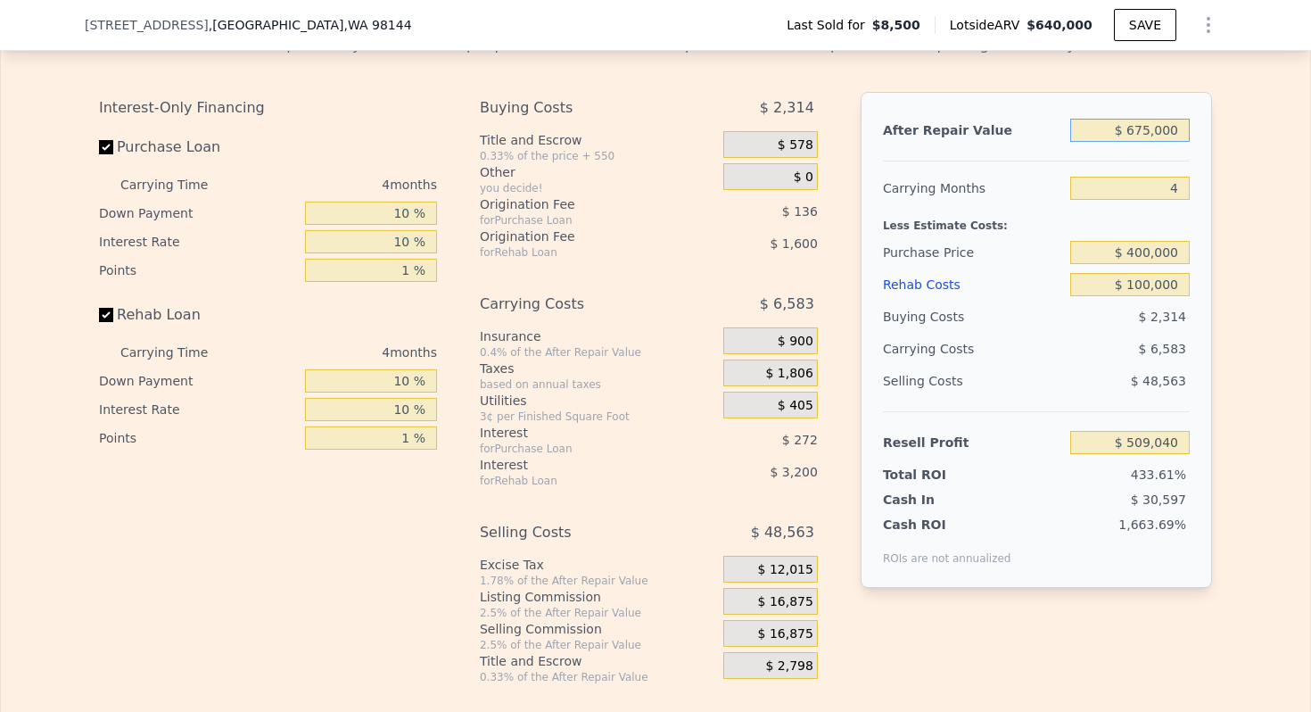
click at [1147, 126] on input "$ 675,000" at bounding box center [1129, 130] width 119 height 23
type input "$ 640,000"
type input "6"
type input "$ 0"
type input "$ 579,707"
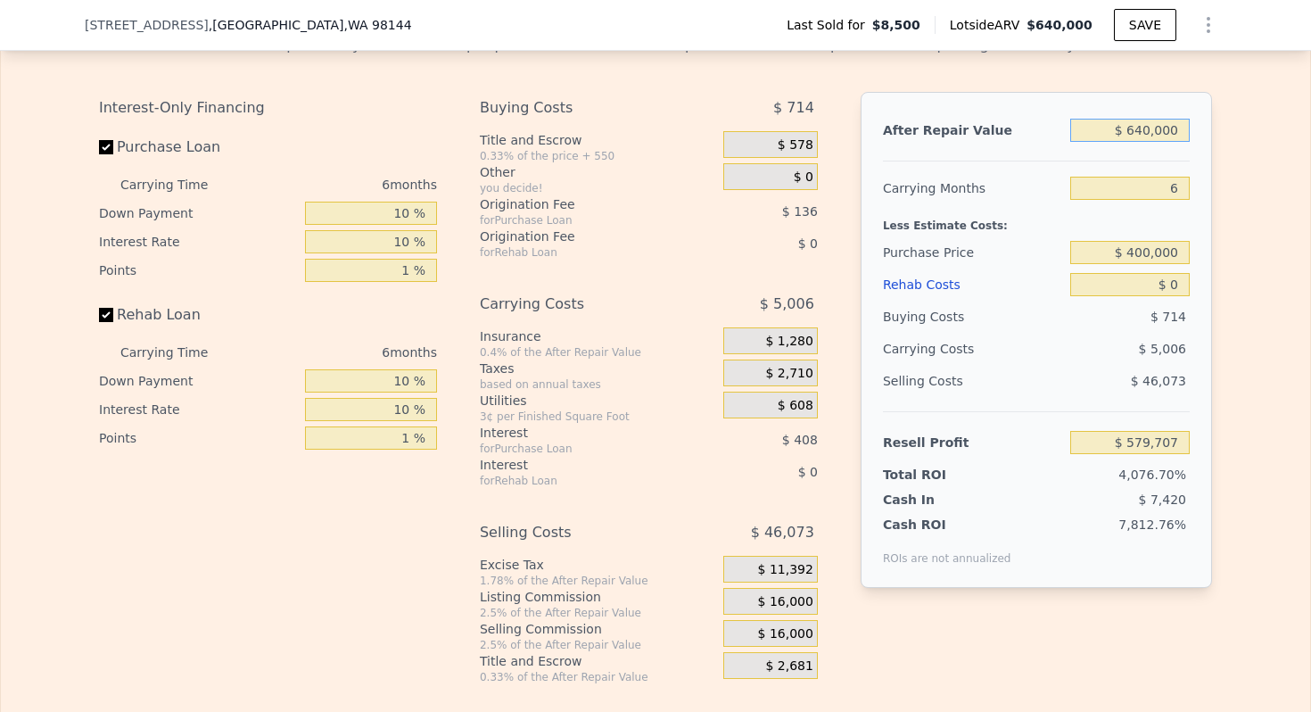
type input "$ 6,400,006"
type input "$ 5,918,484"
click at [1147, 126] on input "$ 6,400,006" at bounding box center [1129, 130] width 119 height 23
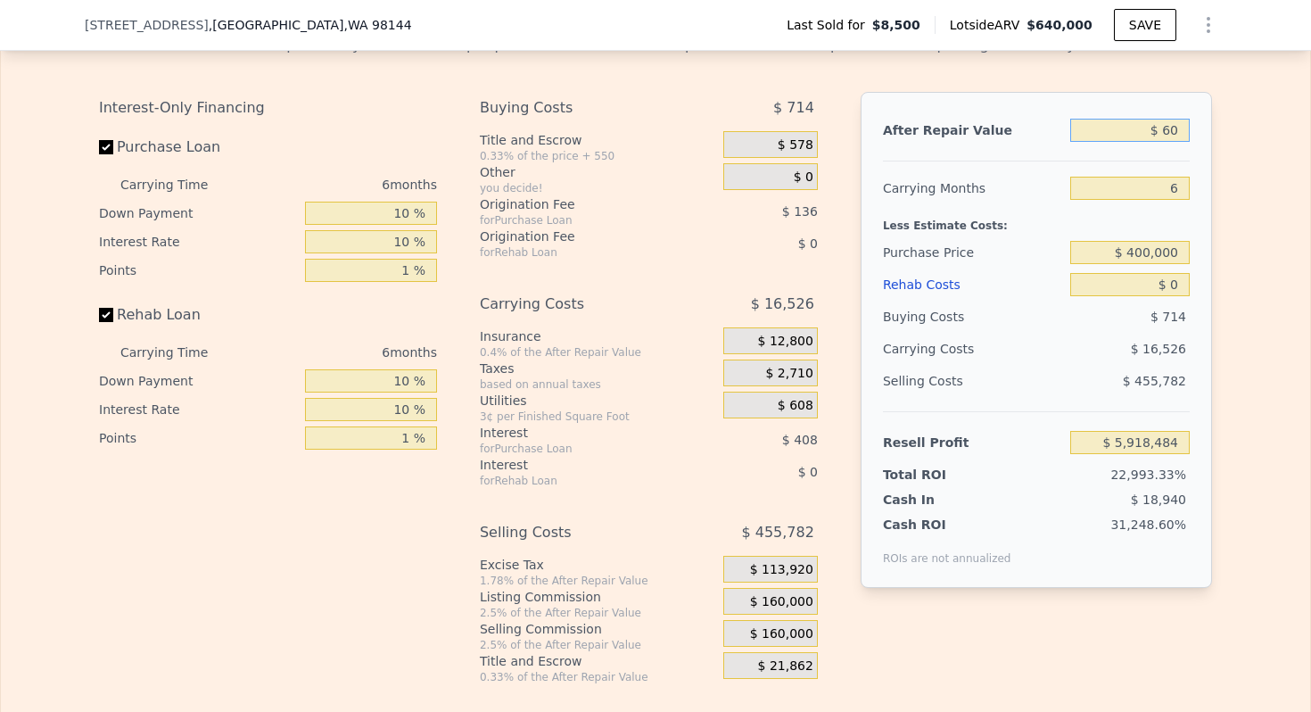
type input "$ 600"
type input "-$ 12,934"
type input "$ 6,000"
type input "-$ 7,929"
type input "$ 60,000"
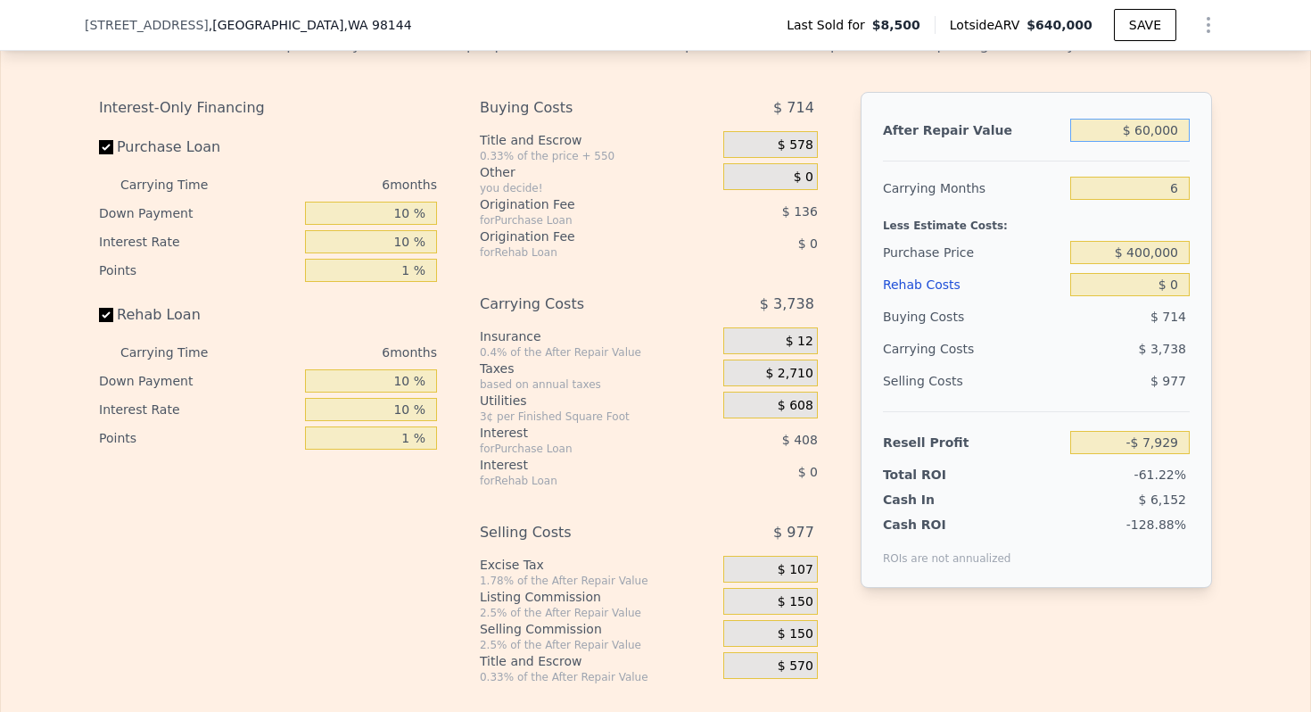
type input "$ 42,122"
type input "$ 600,000"
type input "$ 542,632"
type input "$ 600,000"
click at [1178, 282] on input "$ 0" at bounding box center [1129, 284] width 119 height 23
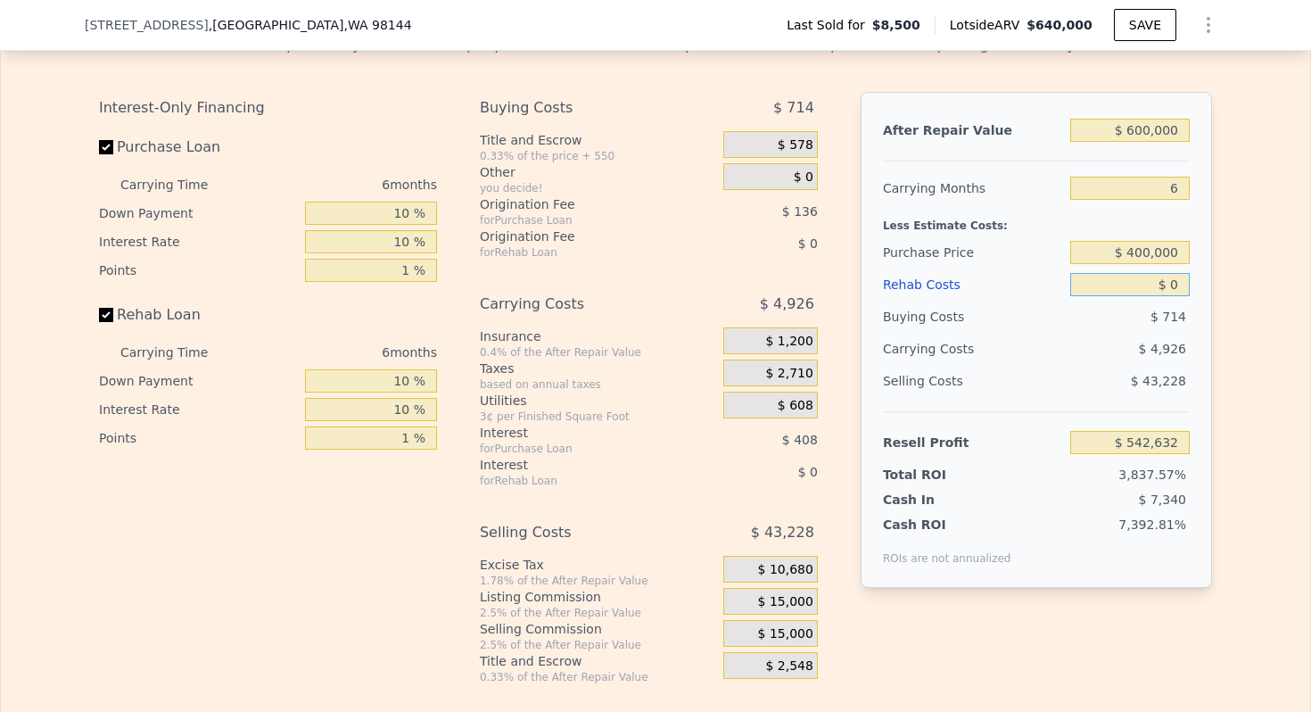
click at [1178, 282] on input "$ 0" at bounding box center [1129, 284] width 119 height 23
type input "$ 100"
type input "$ 542,524"
type input "$ 1,000"
type input "$ 541,568"
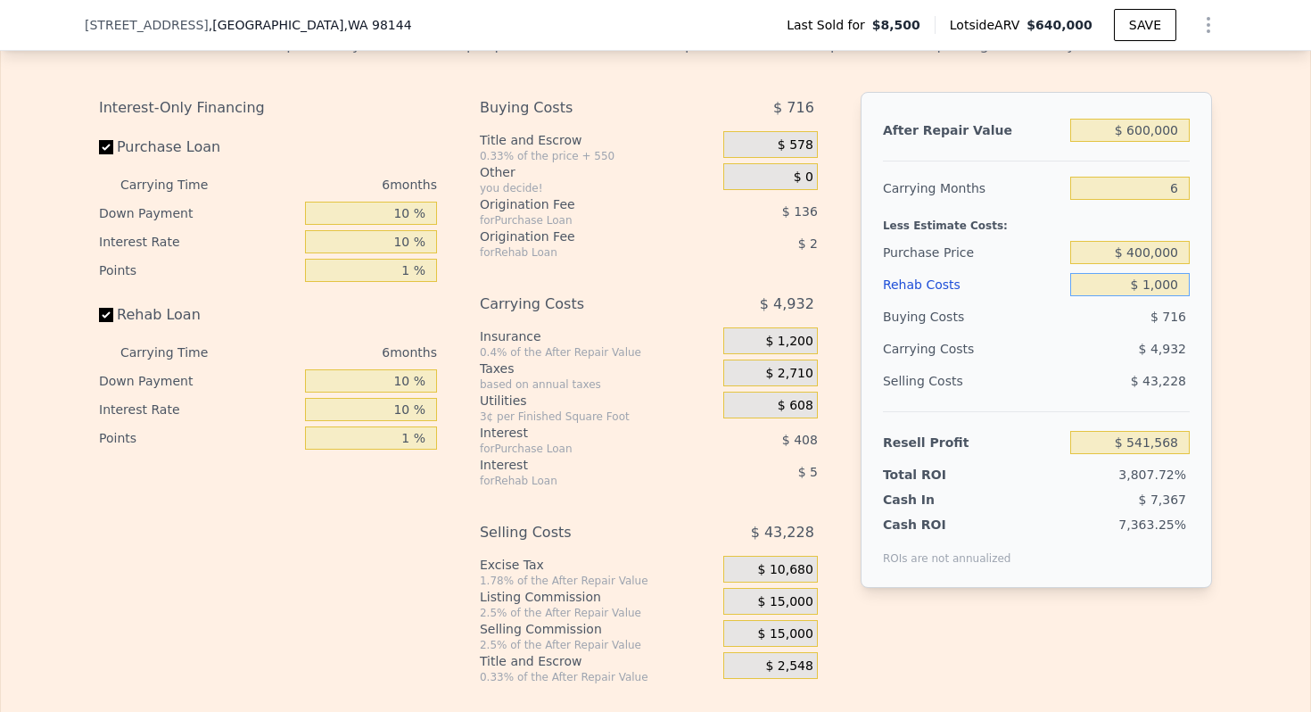
type input "$ 10,000"
type input "$ 531,992"
type input "$ 100,000"
type input "$ 436,232"
type input "$ 100,000"
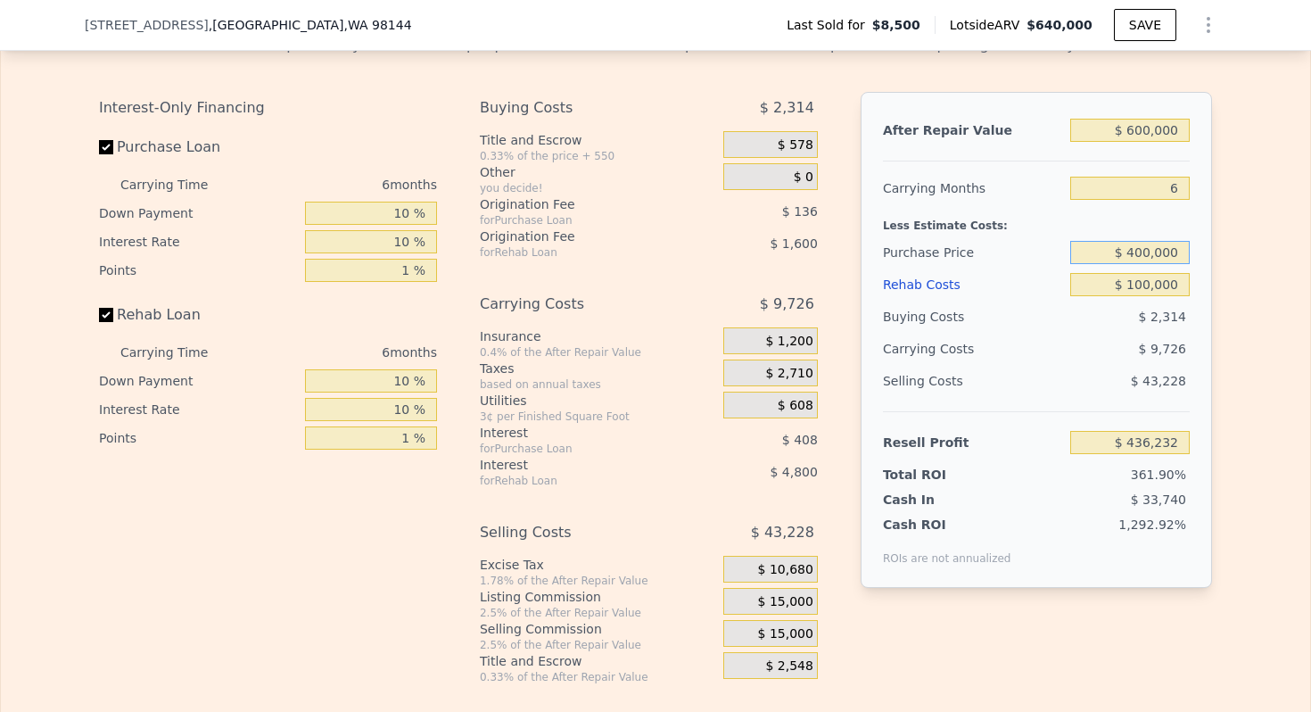
click at [1173, 255] on input "$ 400,000" at bounding box center [1129, 252] width 119 height 23
type input "$ 385,000"
click at [919, 244] on div "Purchase Price" at bounding box center [973, 252] width 180 height 32
type input "$ 34,382"
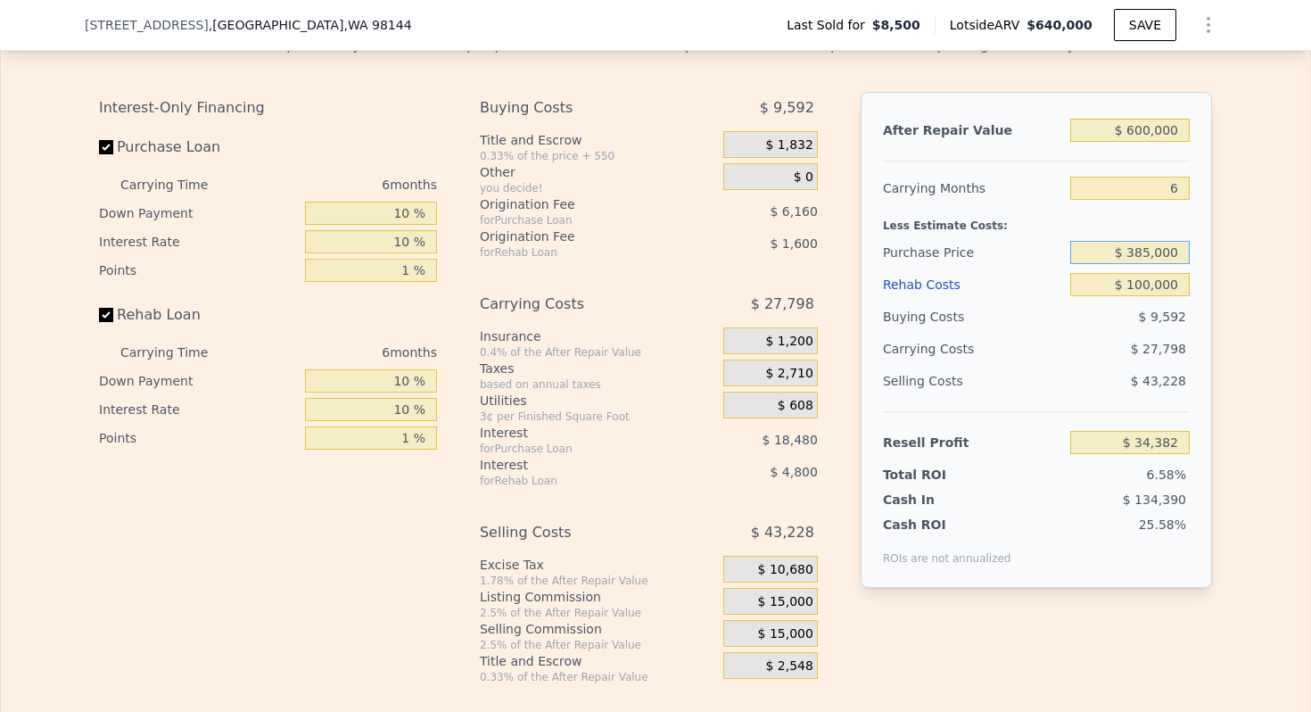
click at [1160, 258] on input "$ 385,000" at bounding box center [1129, 252] width 119 height 23
type input "$ 350,000"
click at [974, 222] on div "Less Estimate Costs:" at bounding box center [1036, 220] width 307 height 32
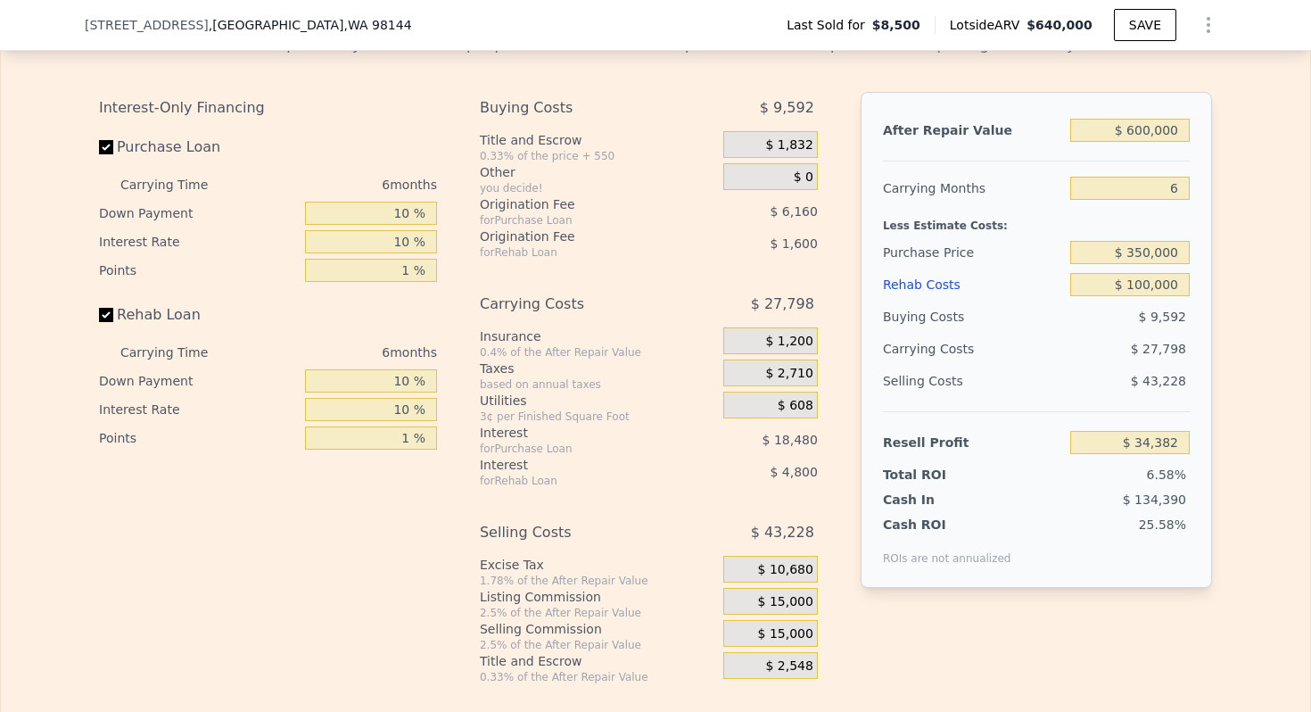
type input "$ 71,738"
click at [783, 605] on span "$ 15,000" at bounding box center [785, 602] width 55 height 16
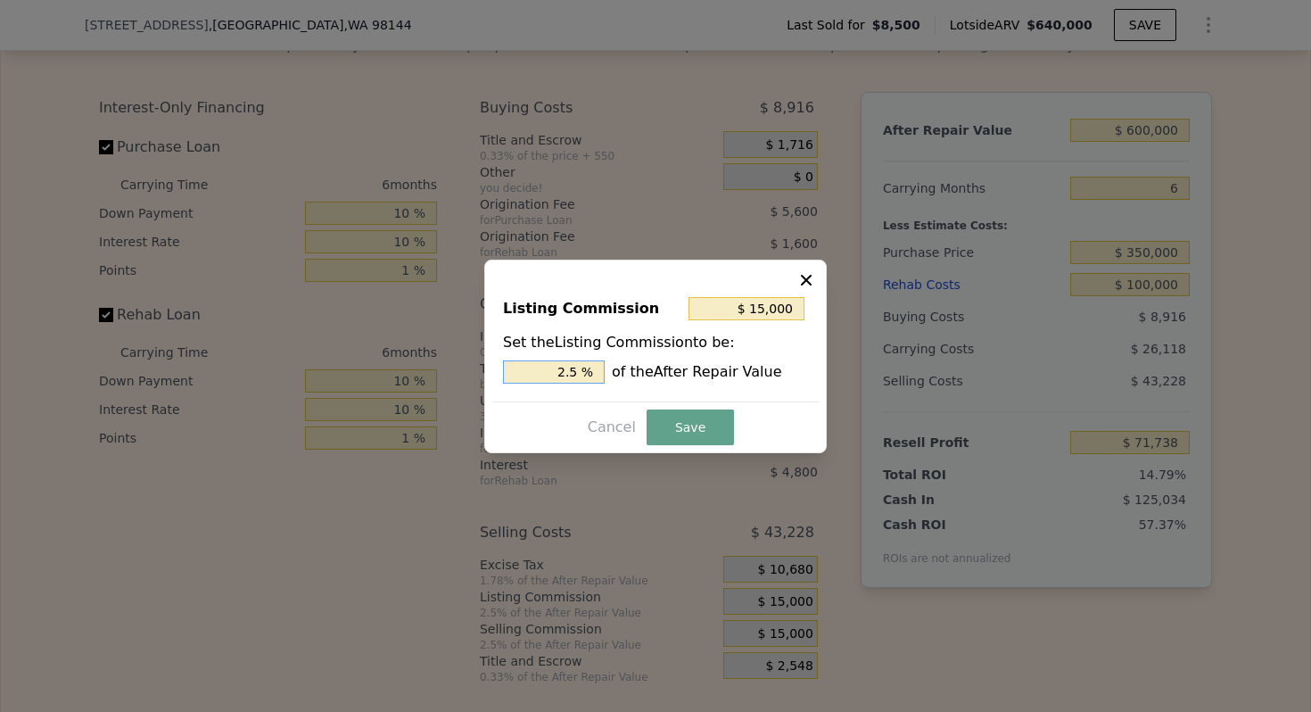
click at [566, 364] on input "2.5 %" at bounding box center [554, 371] width 102 height 23
type input "$ 12,000"
type input "2 %"
click at [720, 420] on button "Save" at bounding box center [689, 427] width 87 height 36
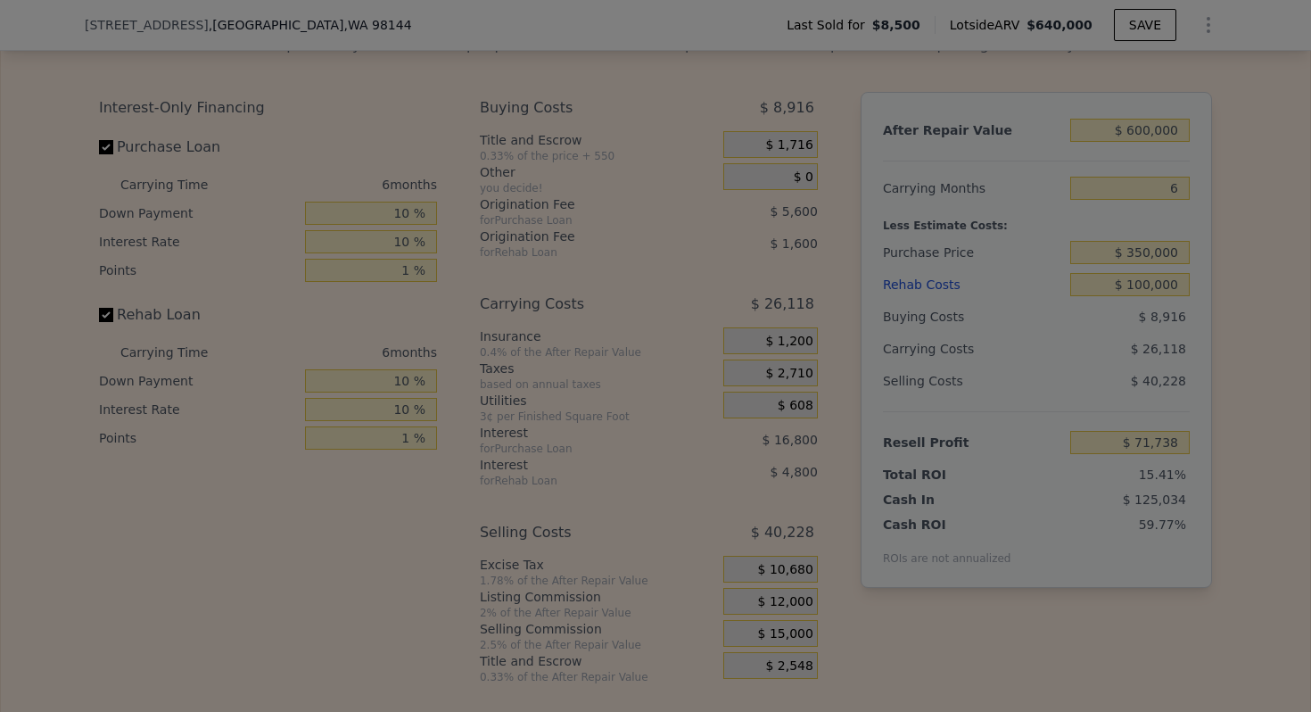
type input "$ 74,738"
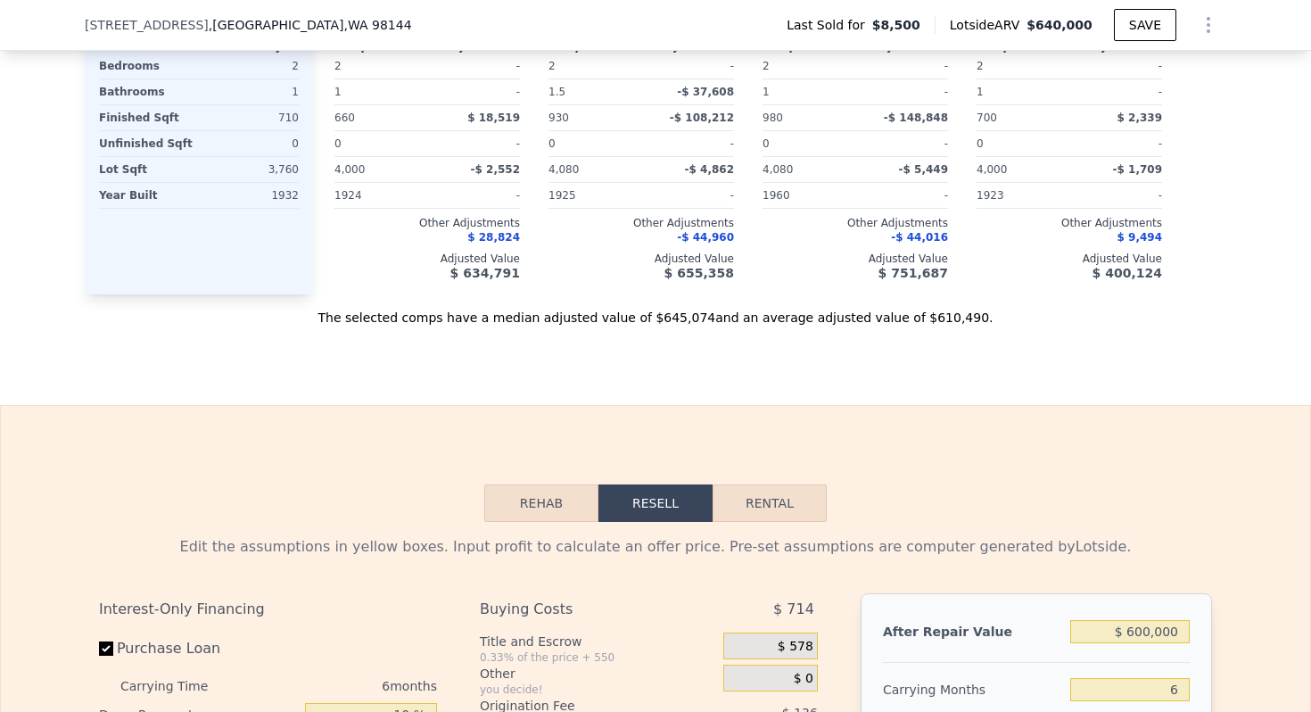
type input "$ 640,000"
type input "$ 0"
type input "$ 579,707"
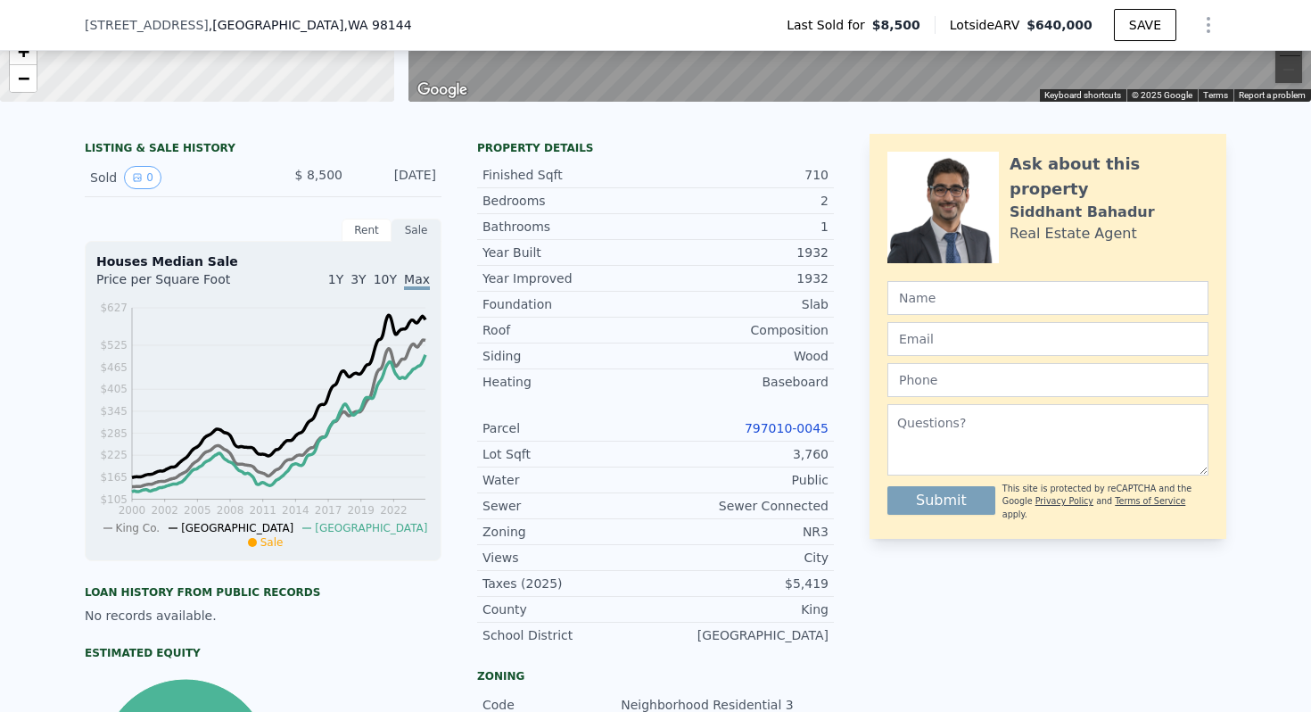
scroll to position [0, 0]
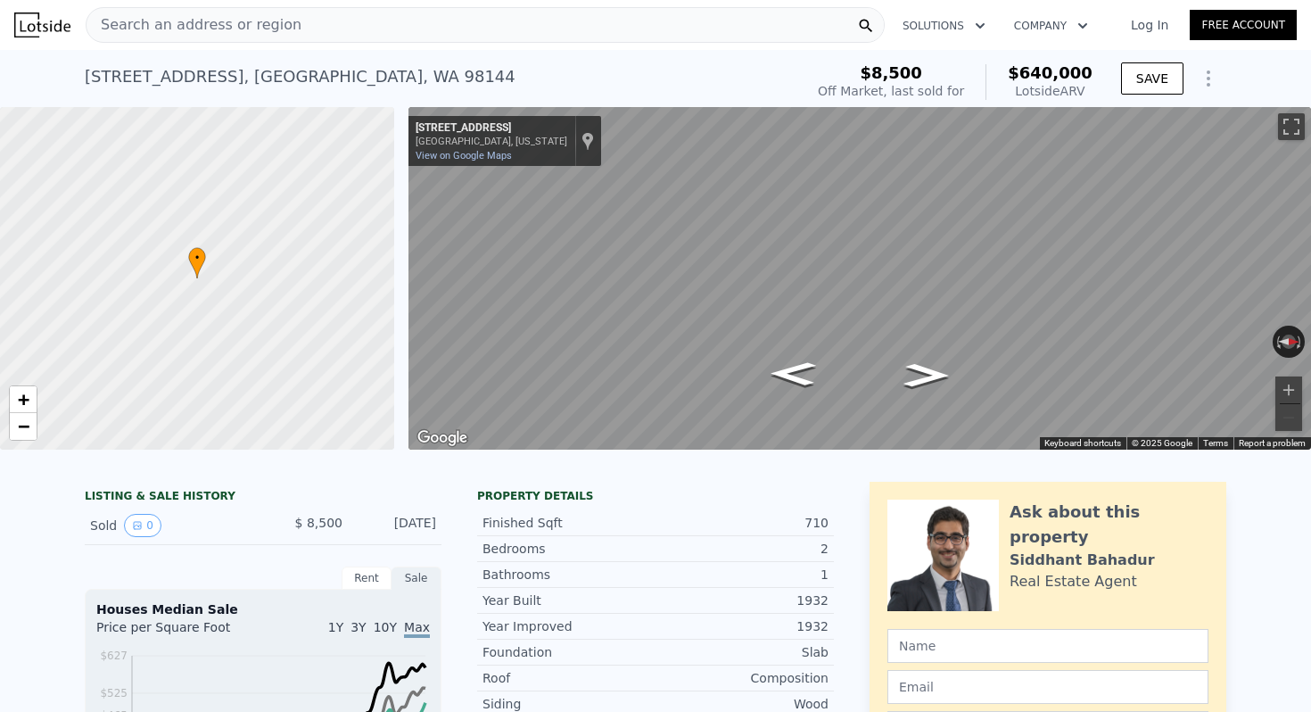
click at [256, 31] on span "Search an address or region" at bounding box center [193, 24] width 215 height 21
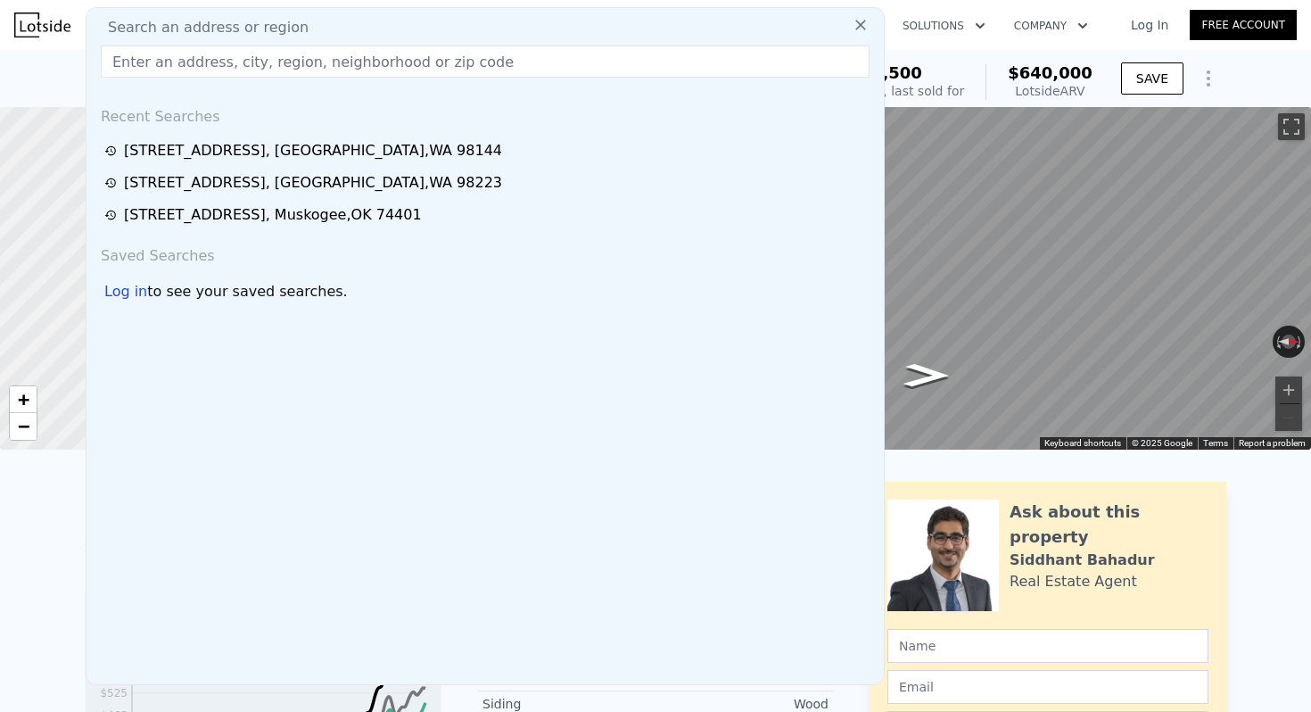
click at [247, 58] on input "text" at bounding box center [485, 61] width 769 height 32
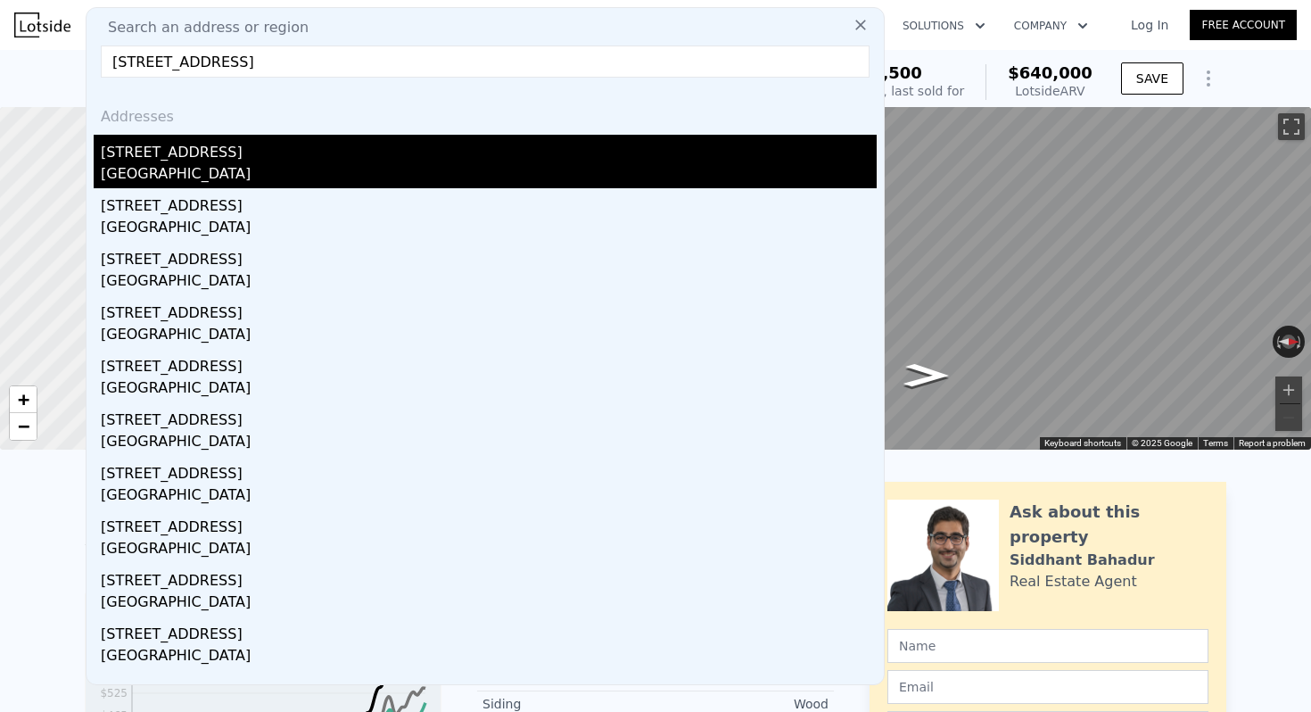
type input "[STREET_ADDRESS]"
click at [254, 171] on div "[GEOGRAPHIC_DATA]" at bounding box center [489, 175] width 776 height 25
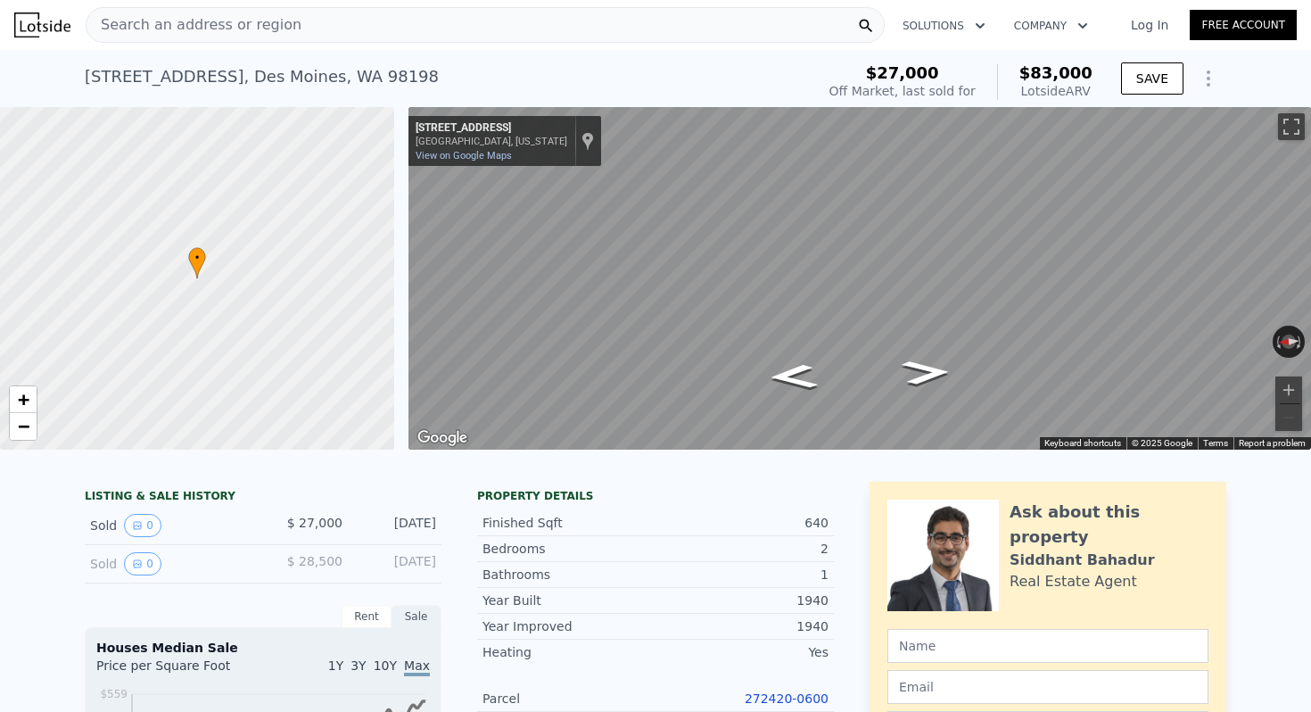
click at [183, 64] on div "[STREET_ADDRESS]" at bounding box center [262, 76] width 354 height 25
click at [185, 78] on div "[STREET_ADDRESS]" at bounding box center [262, 76] width 354 height 25
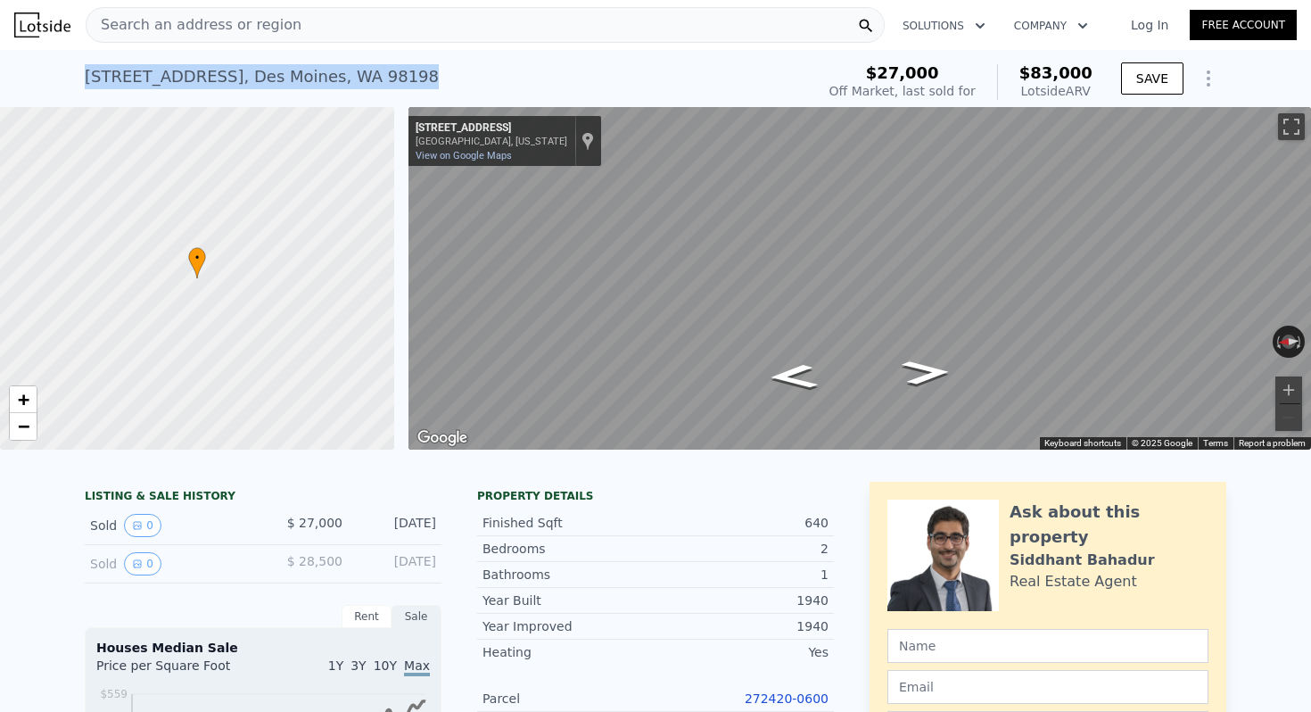
click at [185, 78] on div "[STREET_ADDRESS]" at bounding box center [262, 76] width 354 height 25
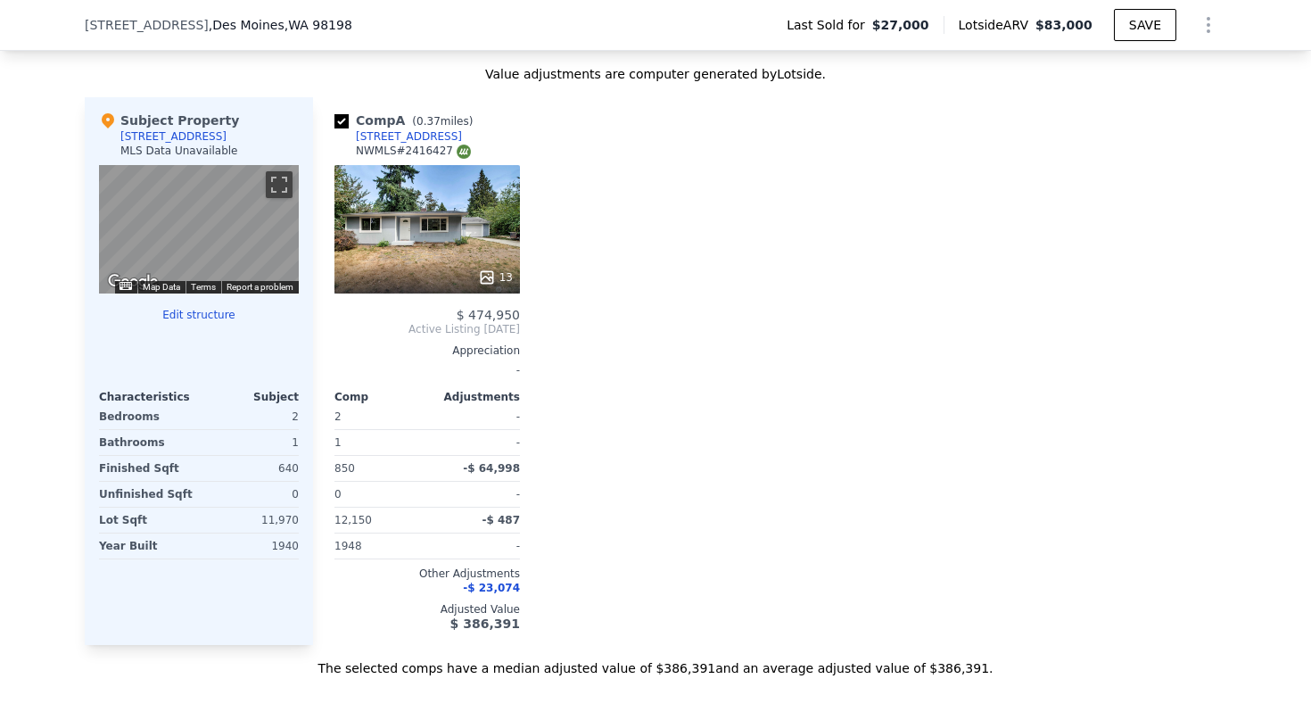
scroll to position [1736, 0]
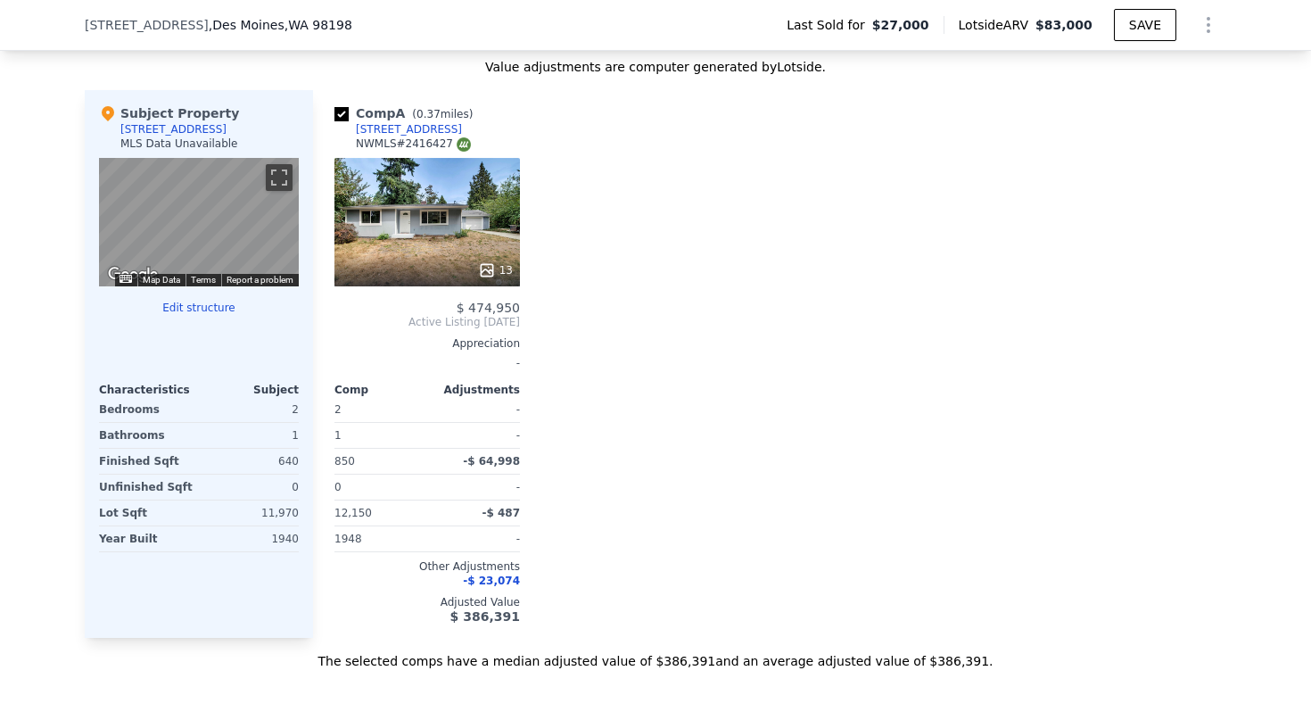
click at [468, 233] on div "13" at bounding box center [426, 222] width 185 height 128
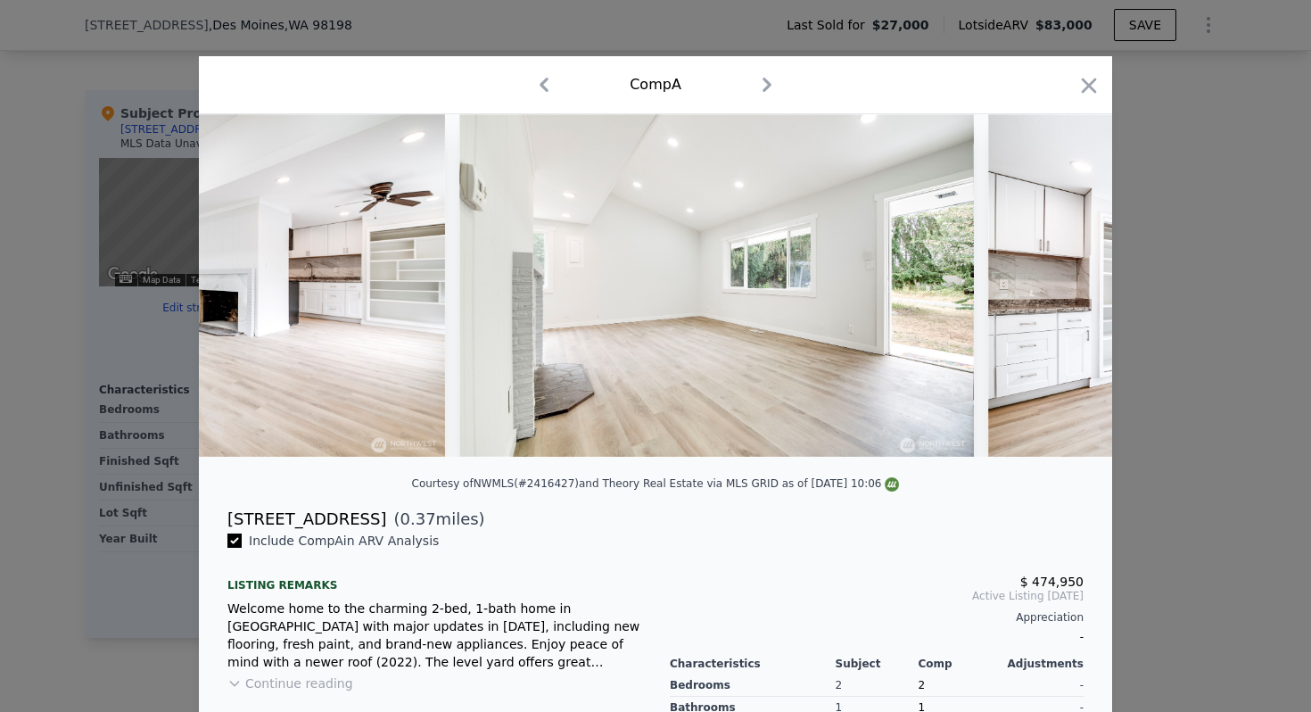
scroll to position [0, 1596]
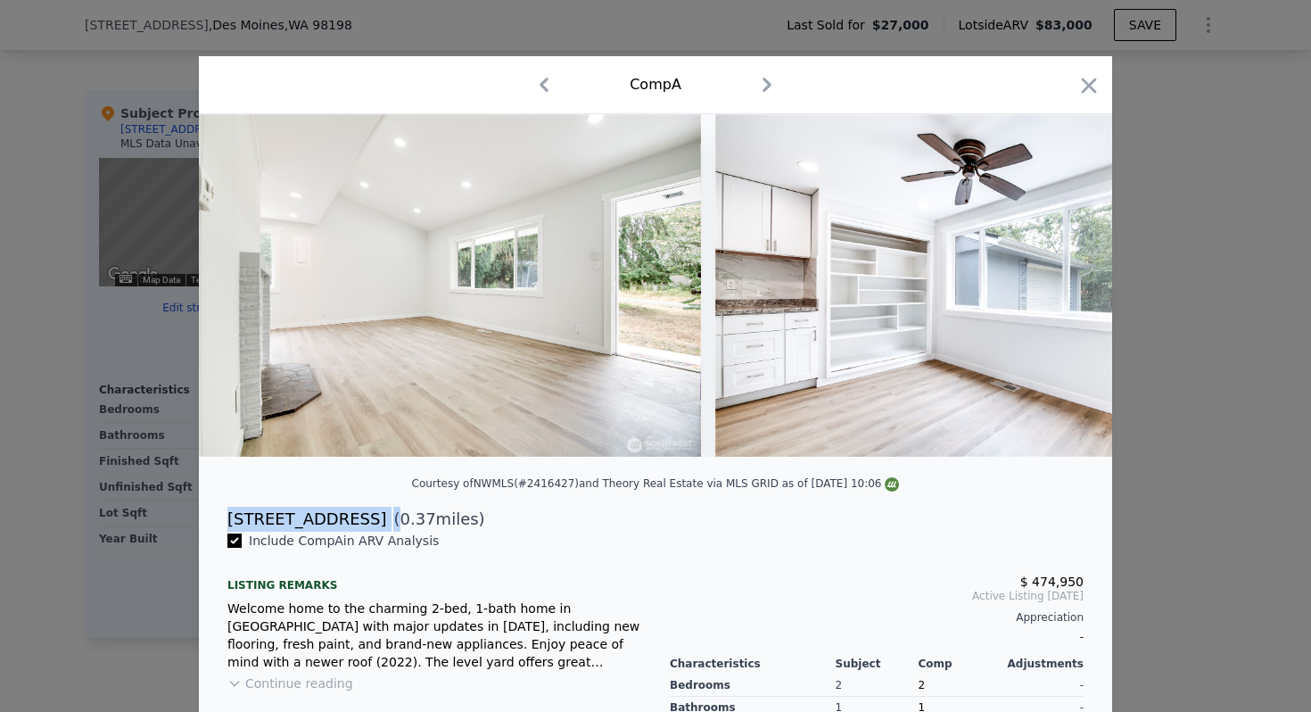
drag, startPoint x: 226, startPoint y: 521, endPoint x: 366, endPoint y: 524, distance: 139.1
click at [366, 524] on div "[STREET_ADDRESS] ( 0.37 miles)" at bounding box center [655, 518] width 885 height 25
